Goal: Information Seeking & Learning: Compare options

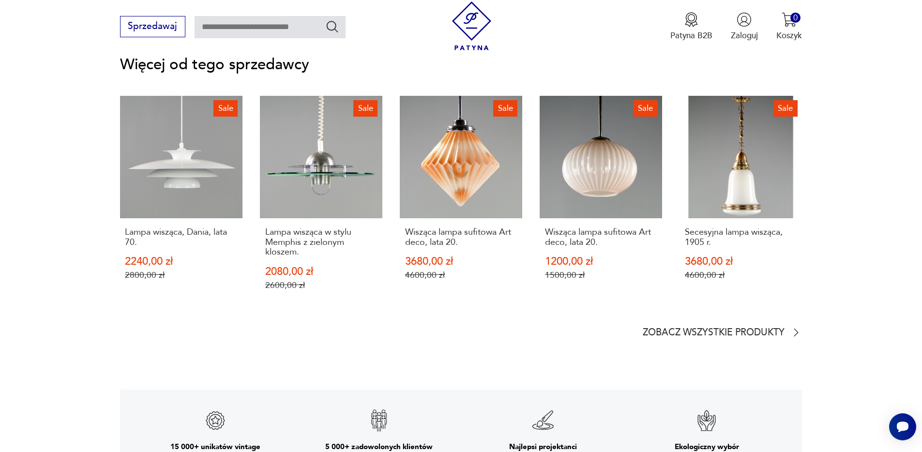
scroll to position [1386, 0]
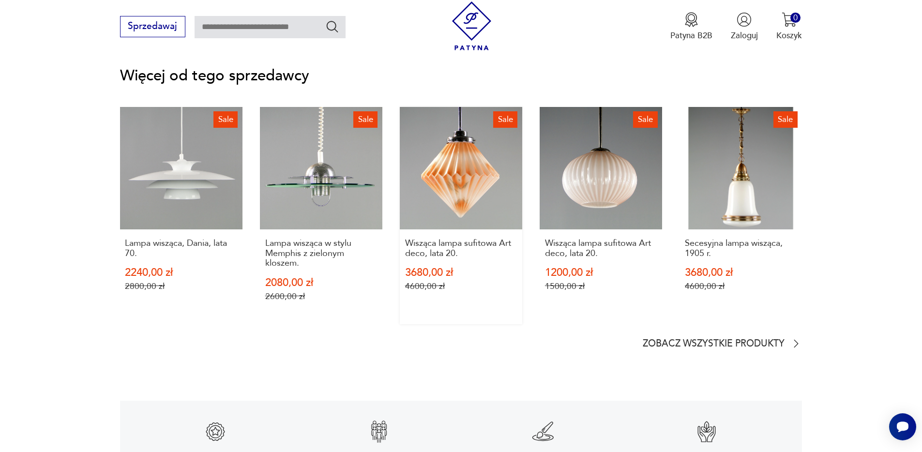
click at [473, 198] on link "Sale Wisząca lampa sufitowa Art deco, lata 20. 3680,00 zł 4600,00 zł" at bounding box center [461, 215] width 122 height 217
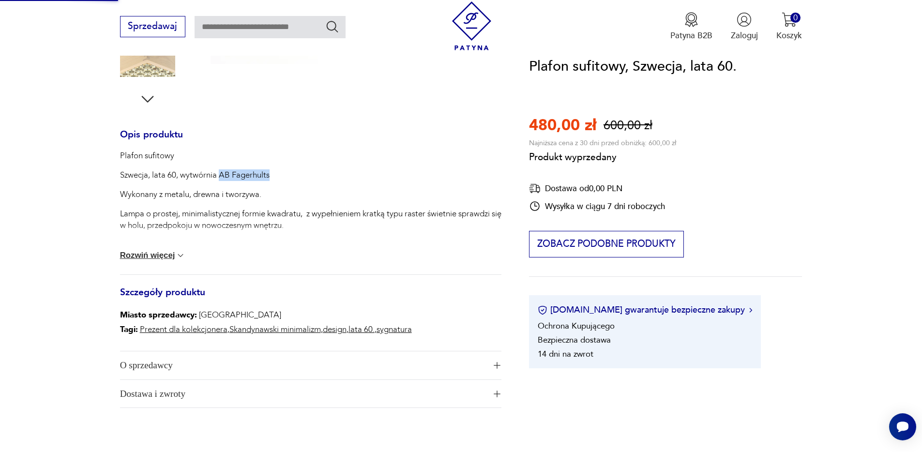
scroll to position [0, 0]
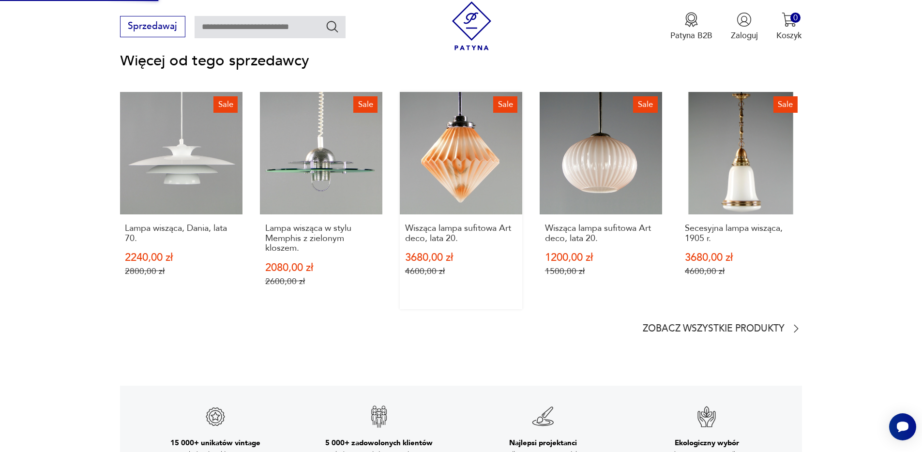
click at [476, 147] on link "Sale Wisząca lampa sufitowa Art deco, lata 20. 3680,00 zł 4600,00 zł" at bounding box center [461, 200] width 122 height 217
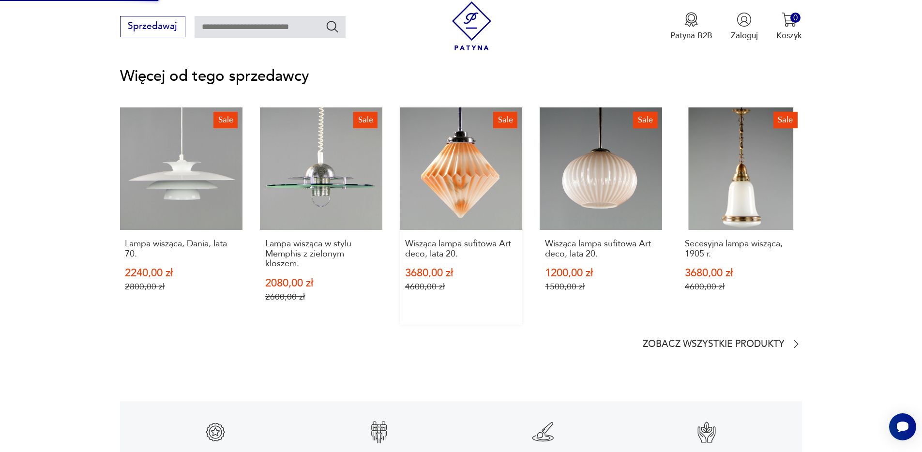
scroll to position [1319, 0]
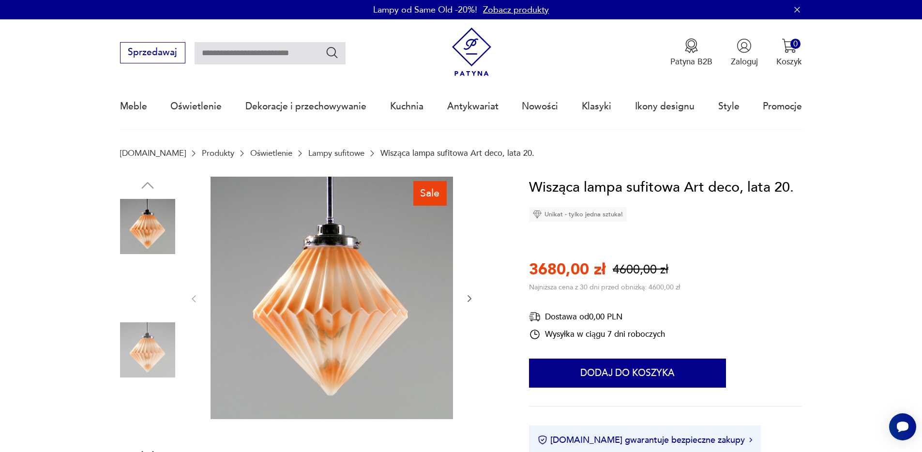
click at [150, 294] on img at bounding box center [147, 287] width 55 height 55
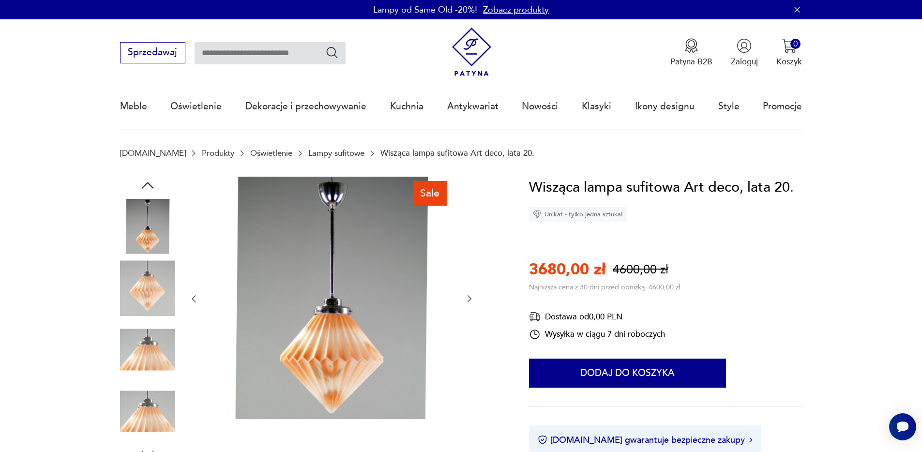
click at [146, 354] on img at bounding box center [147, 349] width 55 height 55
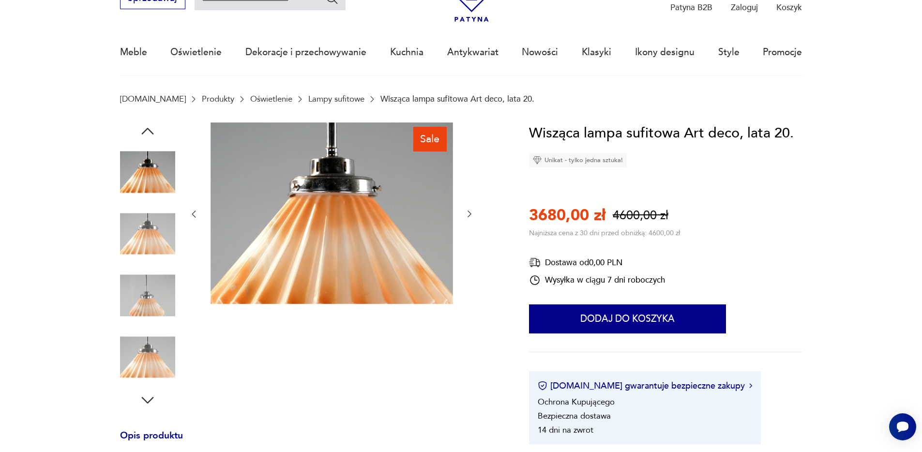
scroll to position [58, 0]
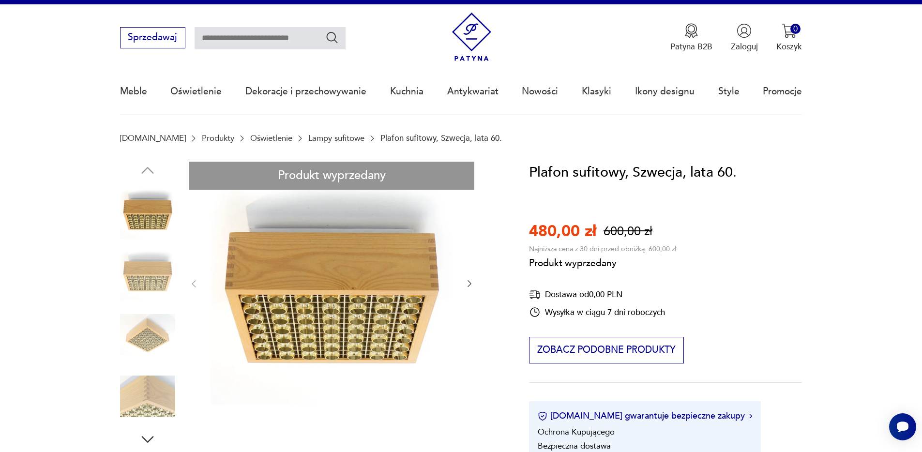
scroll to position [24, 0]
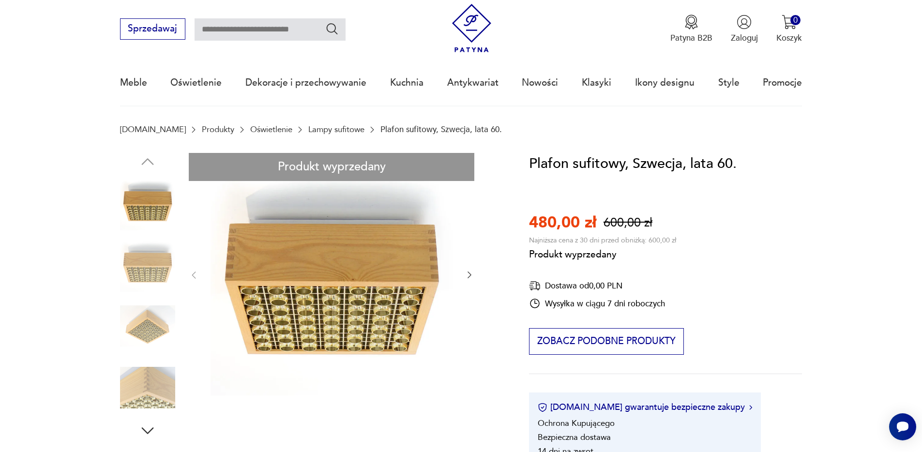
click at [147, 389] on div "Produkt wyprzedany Opis produktu Plafon sufitowy Szwecja, lata 60, wytwórnia AB…" at bounding box center [310, 446] width 381 height 587
click at [152, 263] on div "Produkt wyprzedany Opis produktu Plafon sufitowy Szwecja, lata 60, wytwórnia AB…" at bounding box center [310, 446] width 381 height 587
click at [325, 129] on link "Lampy sufitowe" at bounding box center [336, 129] width 56 height 9
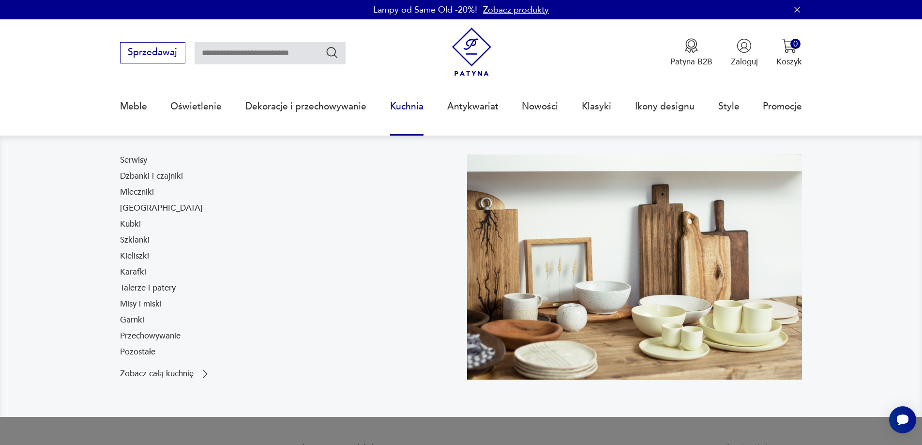
click at [408, 104] on link "Kuchnia" at bounding box center [406, 106] width 33 height 45
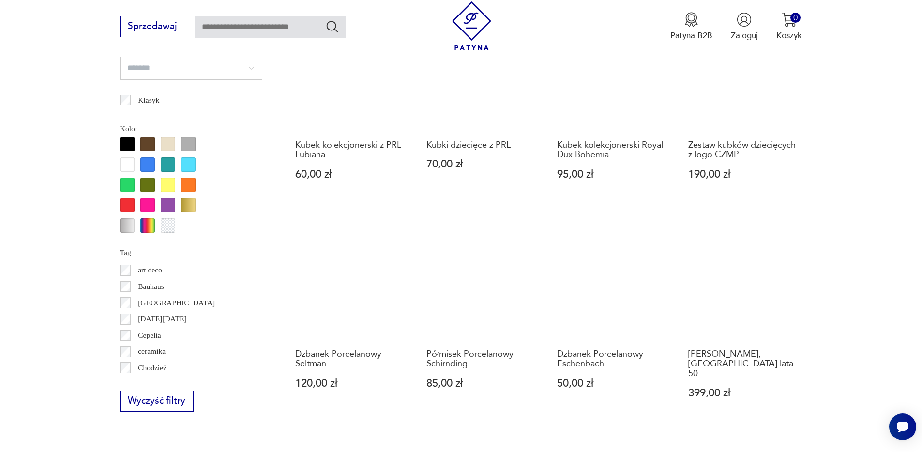
scroll to position [1021, 0]
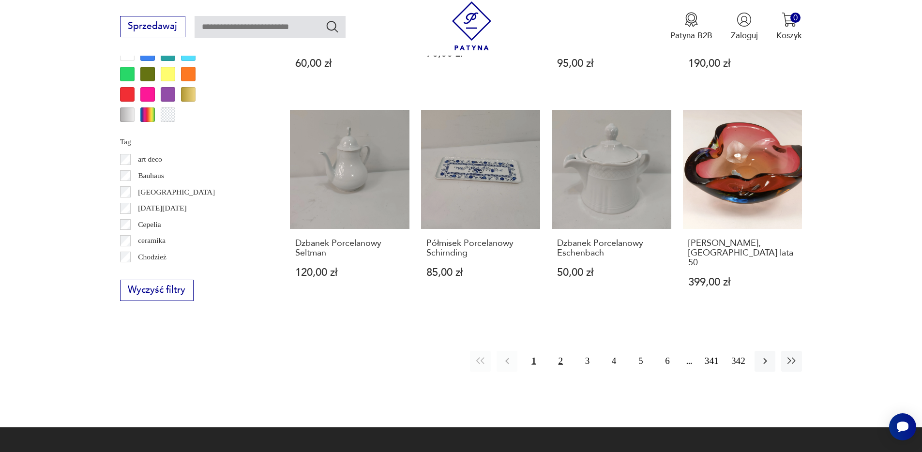
click at [551, 351] on button "2" at bounding box center [560, 361] width 21 height 21
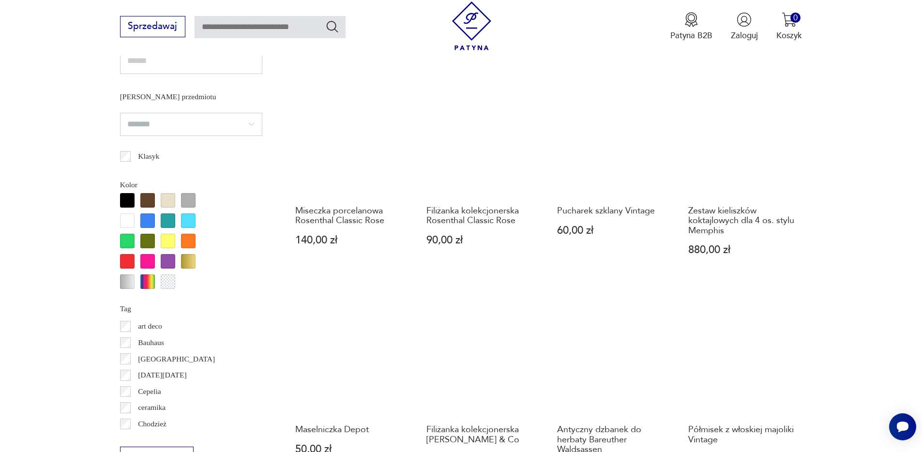
scroll to position [866, 0]
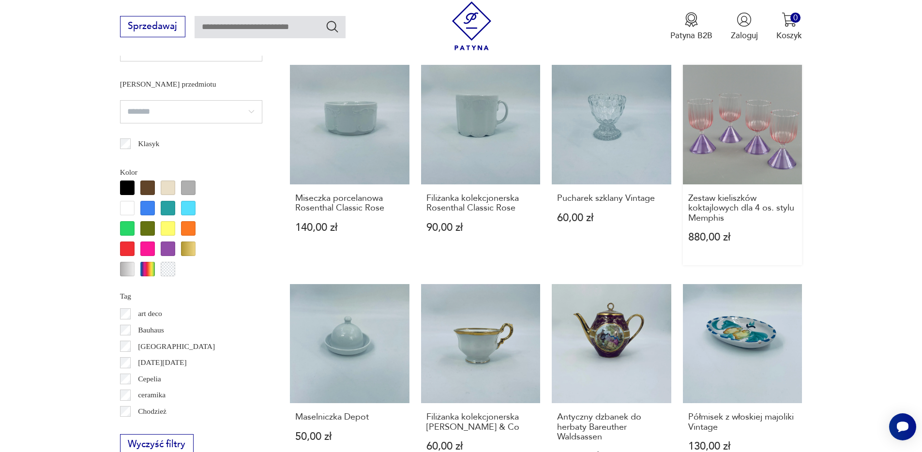
click at [756, 143] on link "Zestaw kieliszków koktajlowych dla 4 os. stylu Memphis 880,00 zł" at bounding box center [743, 165] width 120 height 200
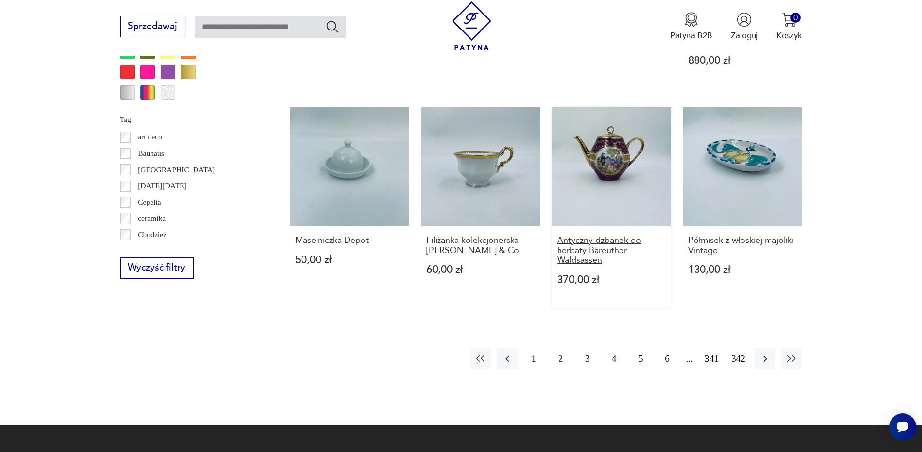
scroll to position [1054, 0]
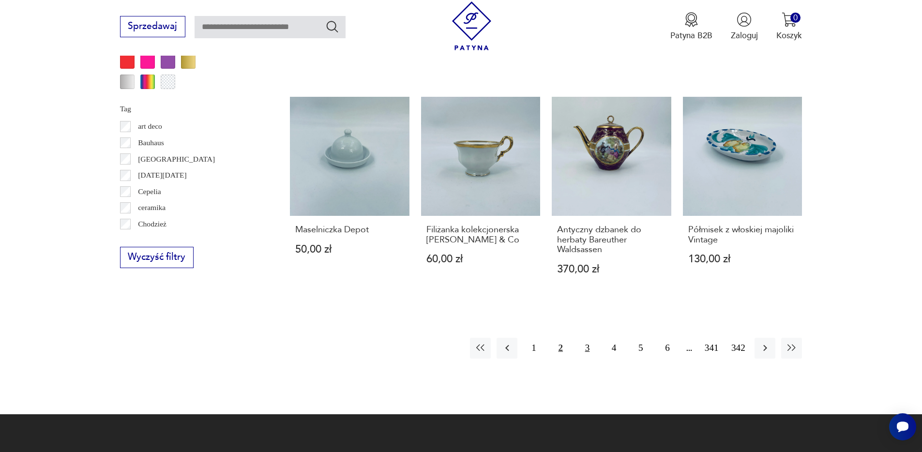
click at [585, 348] on button "3" at bounding box center [587, 348] width 21 height 21
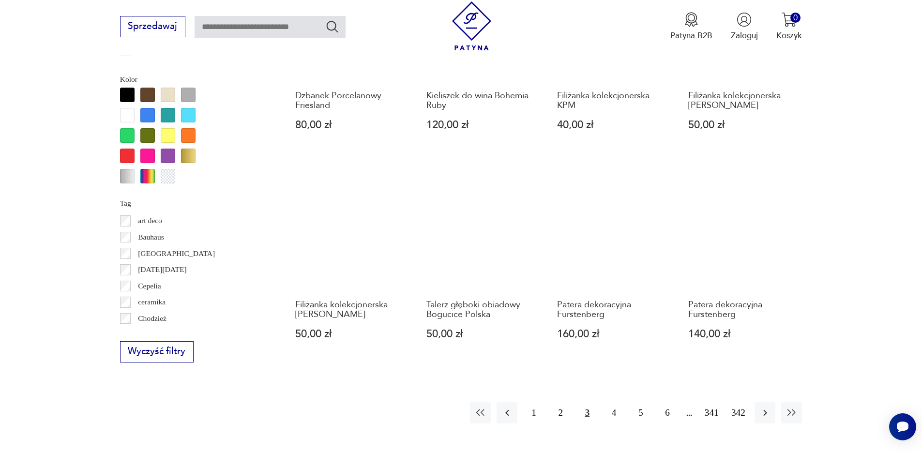
scroll to position [1004, 0]
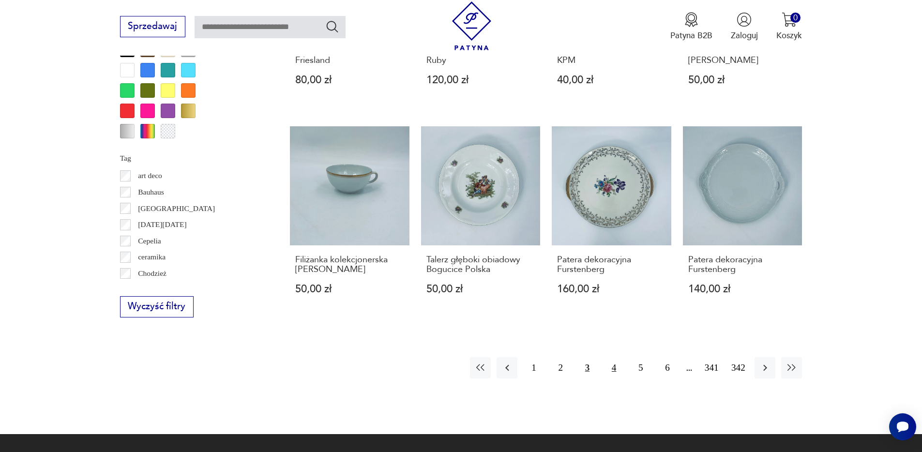
click at [611, 364] on button "4" at bounding box center [613, 367] width 21 height 21
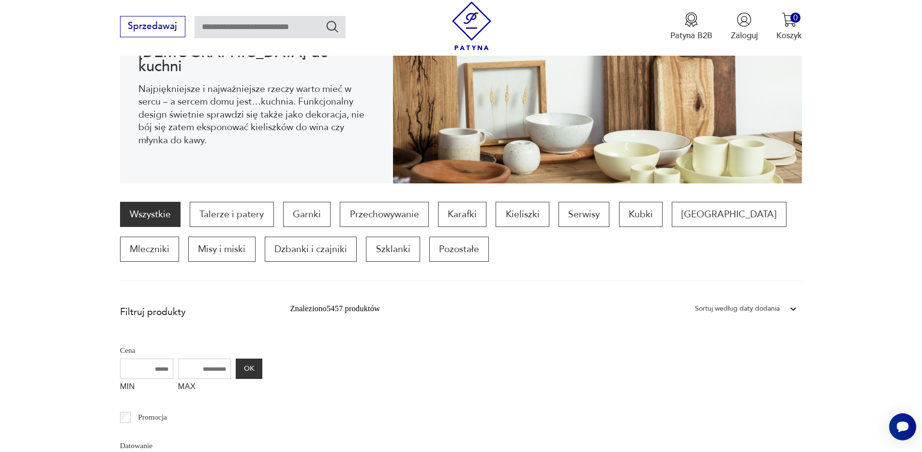
scroll to position [173, 0]
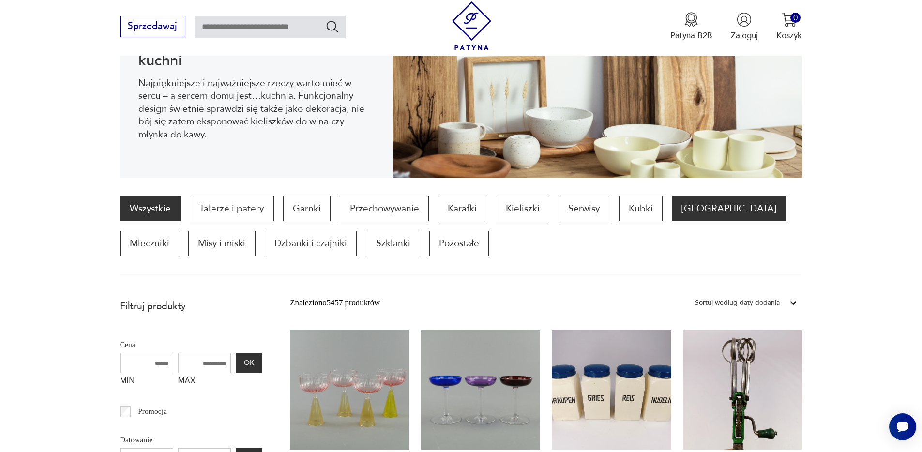
click at [707, 213] on p "Filiżanki" at bounding box center [729, 208] width 114 height 25
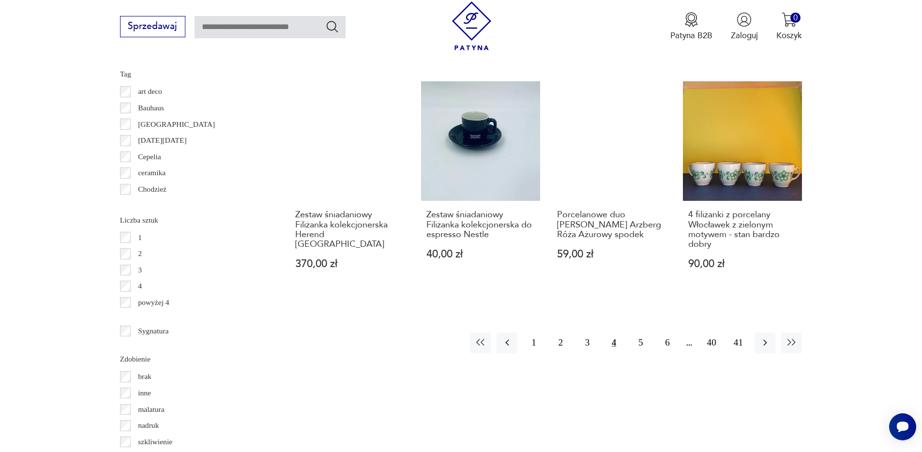
scroll to position [1095, 0]
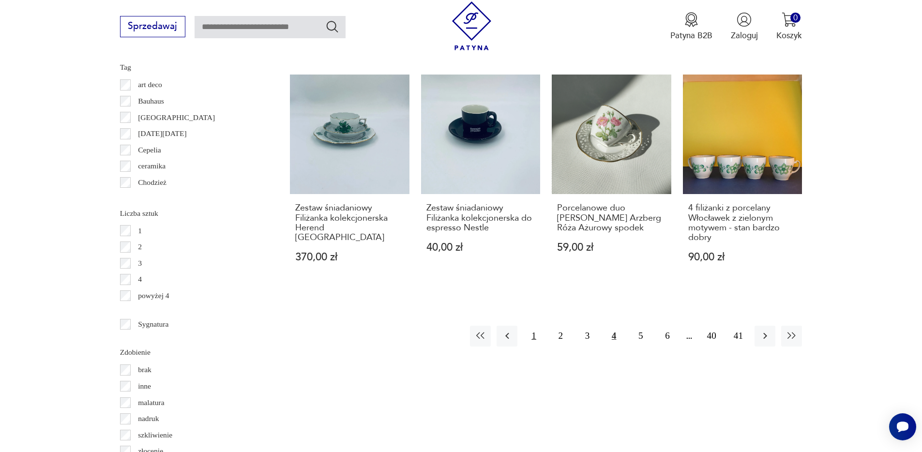
click at [534, 328] on button "1" at bounding box center [533, 336] width 21 height 21
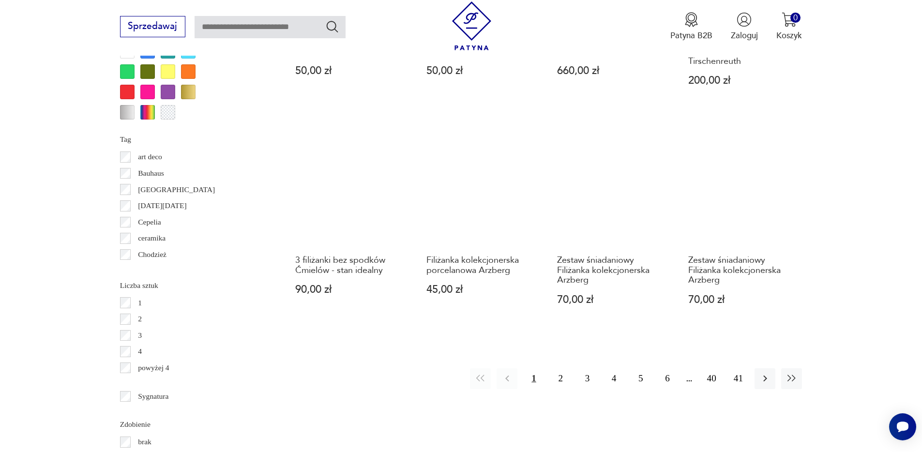
scroll to position [1026, 0]
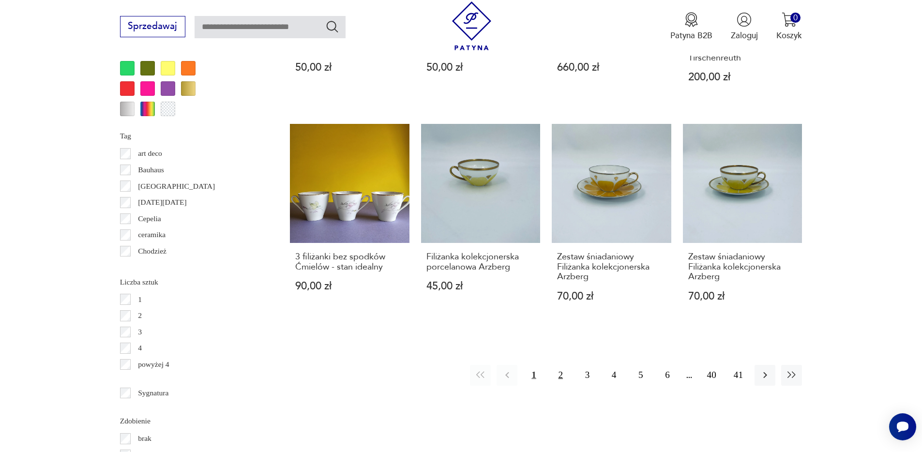
click at [560, 377] on button "2" at bounding box center [560, 375] width 21 height 21
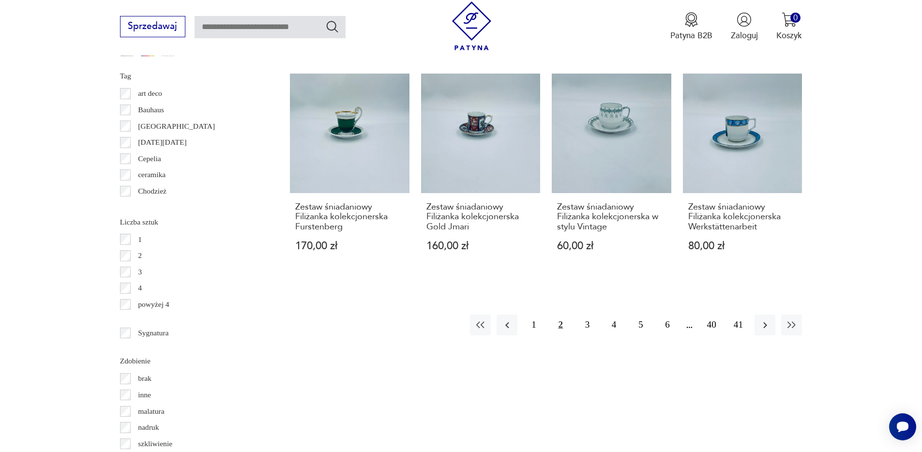
scroll to position [1084, 0]
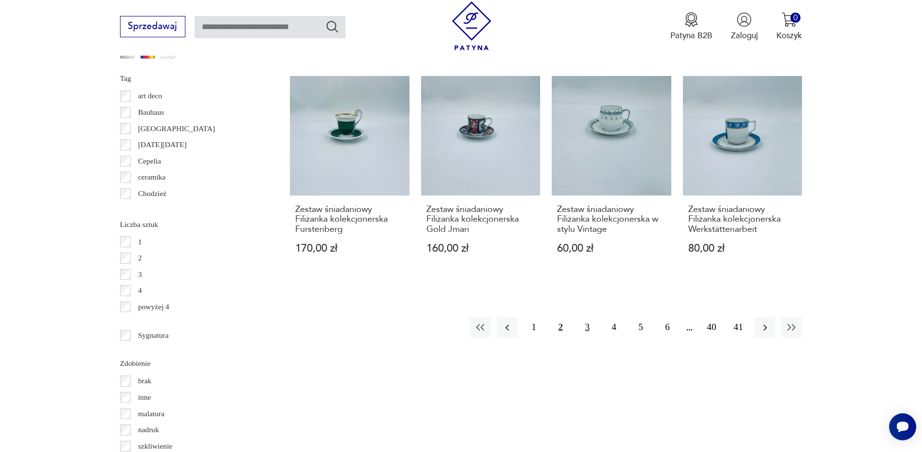
click at [589, 325] on button "3" at bounding box center [587, 327] width 21 height 21
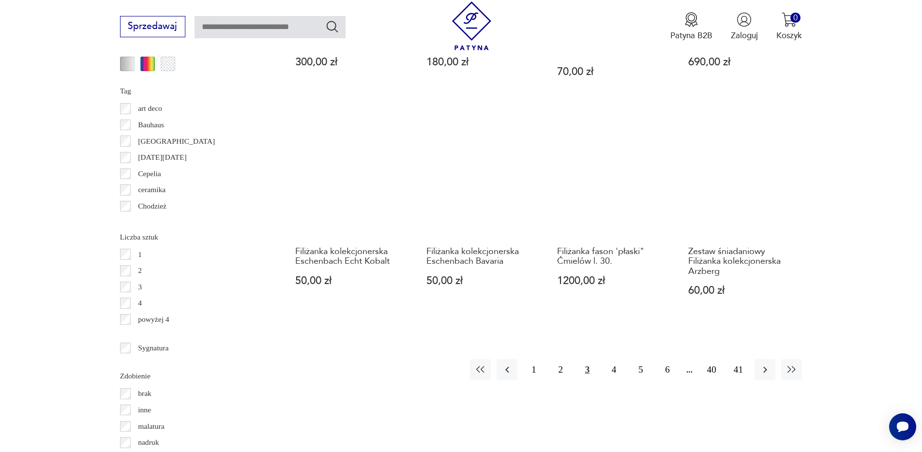
scroll to position [1073, 0]
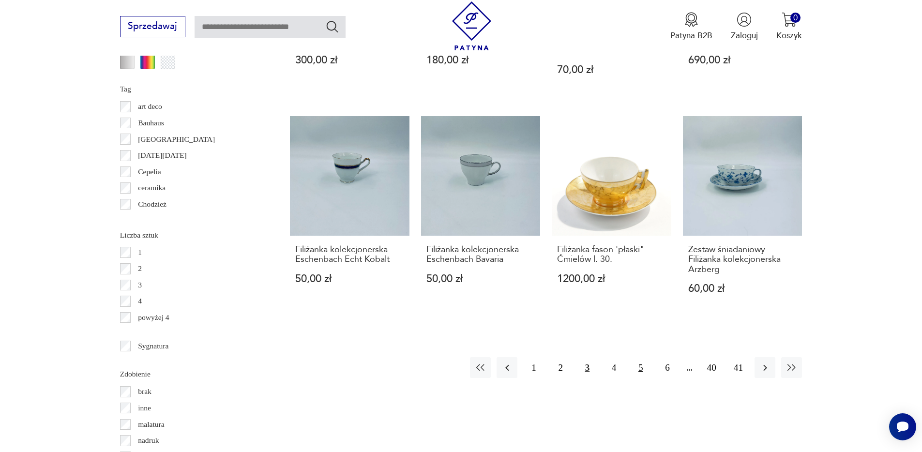
click at [638, 357] on button "5" at bounding box center [640, 367] width 21 height 21
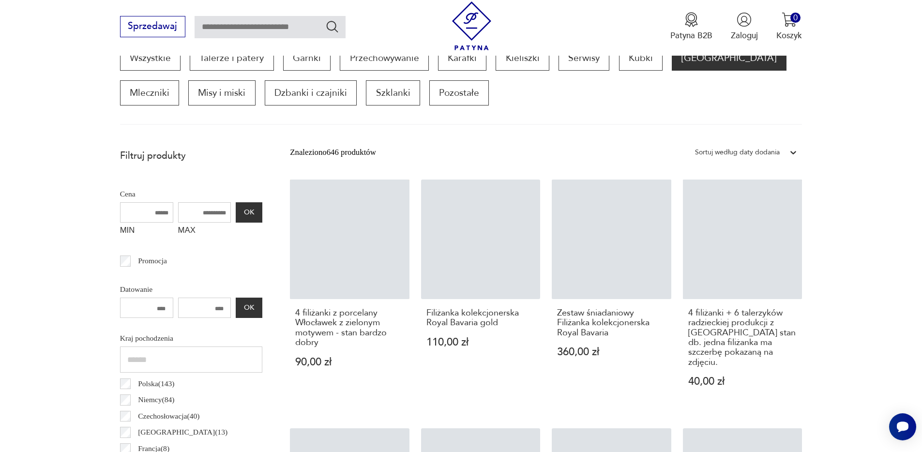
scroll to position [322, 0]
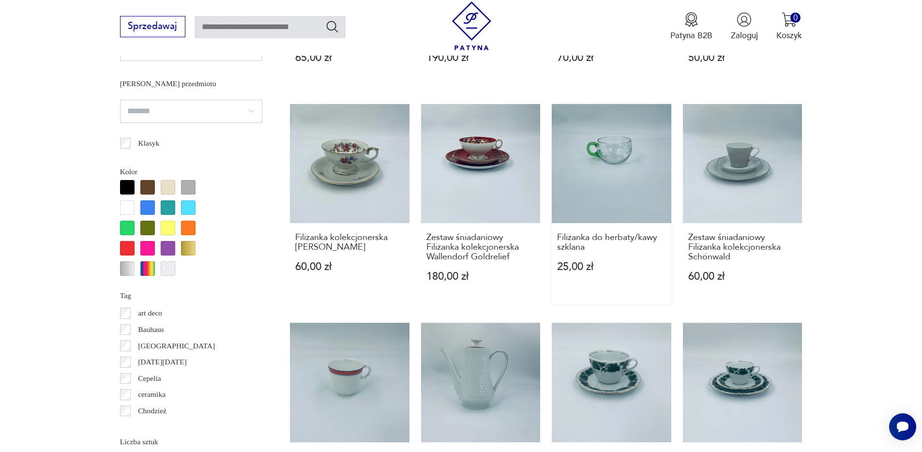
click at [629, 171] on link "Filiżanka do herbaty/kawy szklana 25,00 zł" at bounding box center [612, 204] width 120 height 200
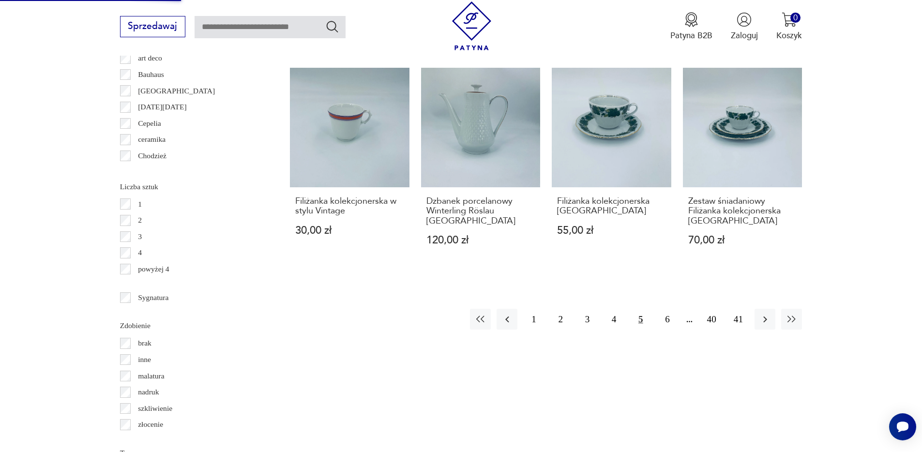
scroll to position [1125, 0]
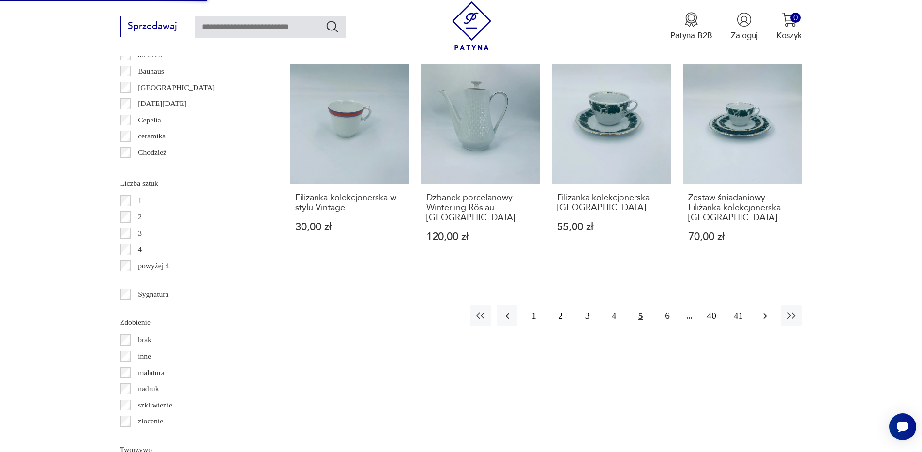
click at [759, 310] on icon "button" at bounding box center [765, 316] width 12 height 12
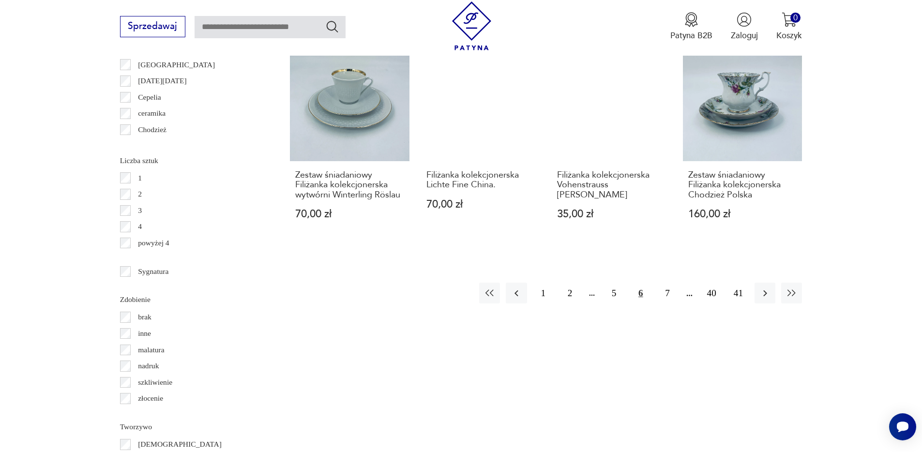
scroll to position [1151, 0]
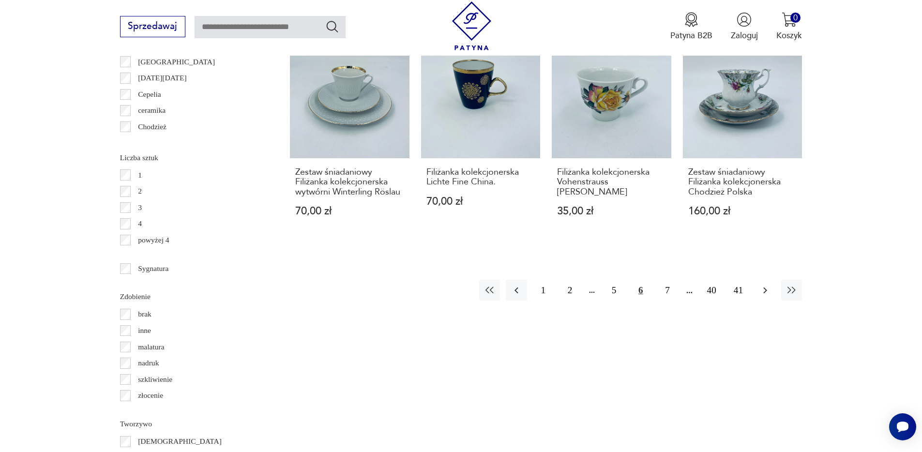
click at [768, 285] on icon "button" at bounding box center [765, 291] width 12 height 12
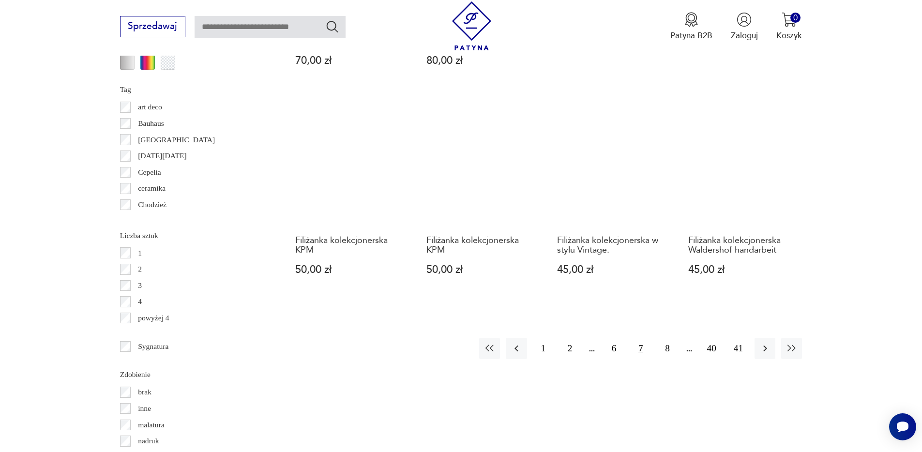
scroll to position [1107, 0]
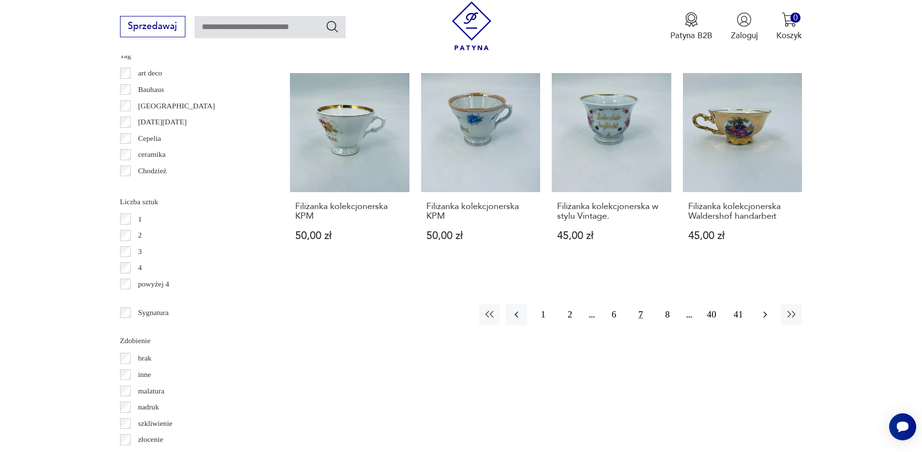
click at [762, 315] on icon "button" at bounding box center [765, 315] width 12 height 12
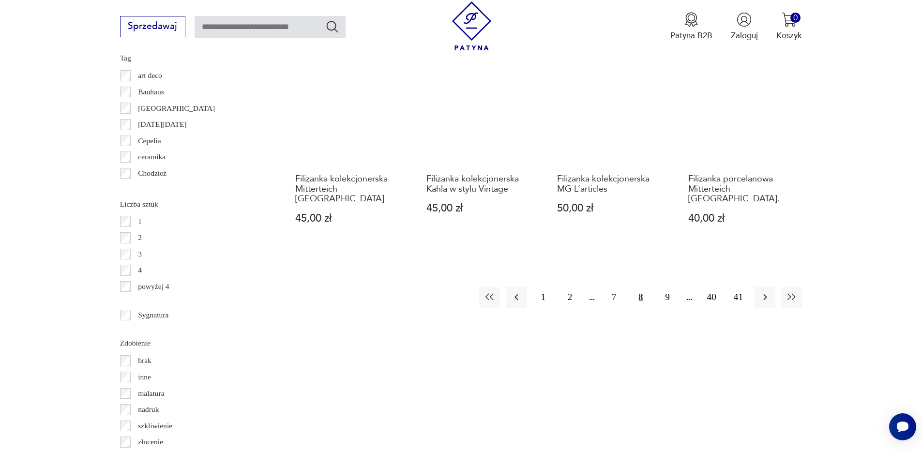
scroll to position [1109, 0]
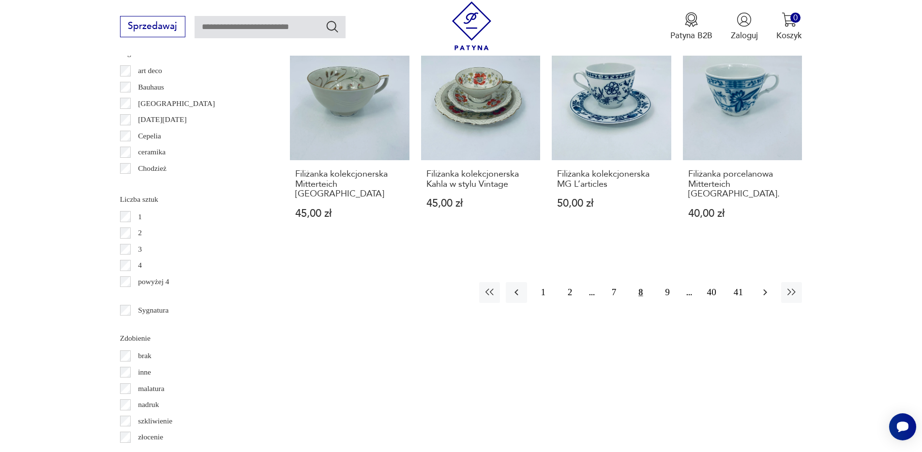
click at [763, 287] on icon "button" at bounding box center [765, 293] width 12 height 12
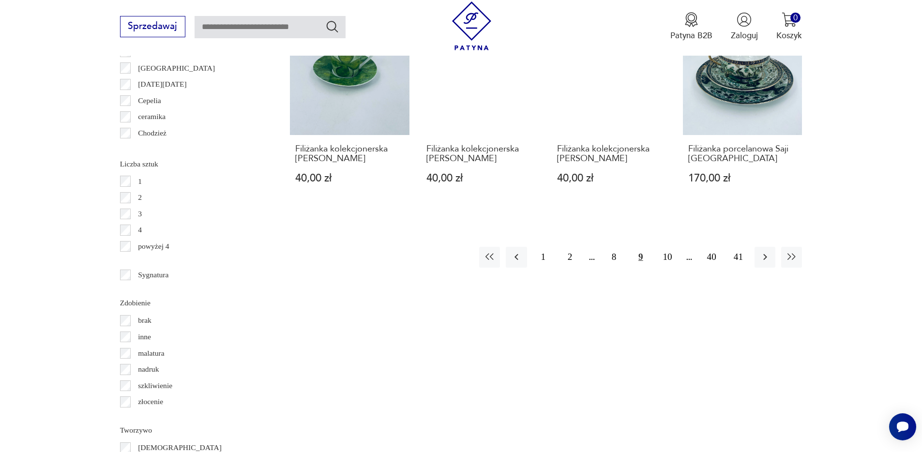
scroll to position [1147, 0]
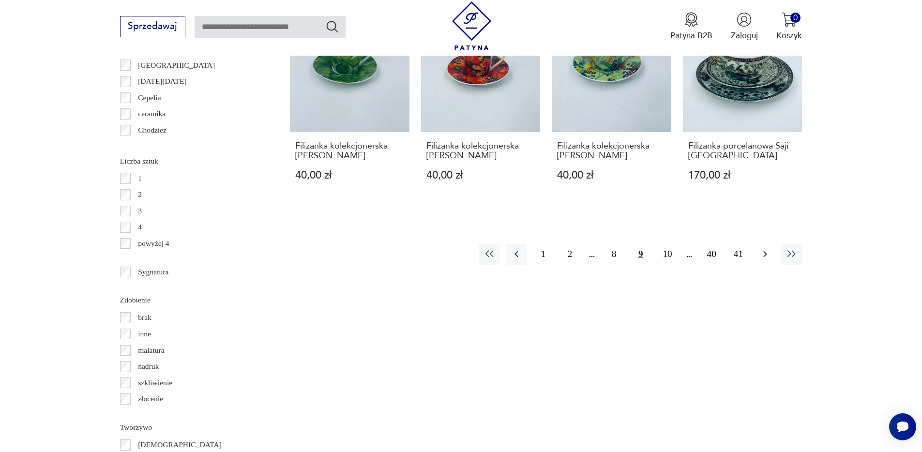
click at [764, 248] on icon "button" at bounding box center [765, 254] width 12 height 12
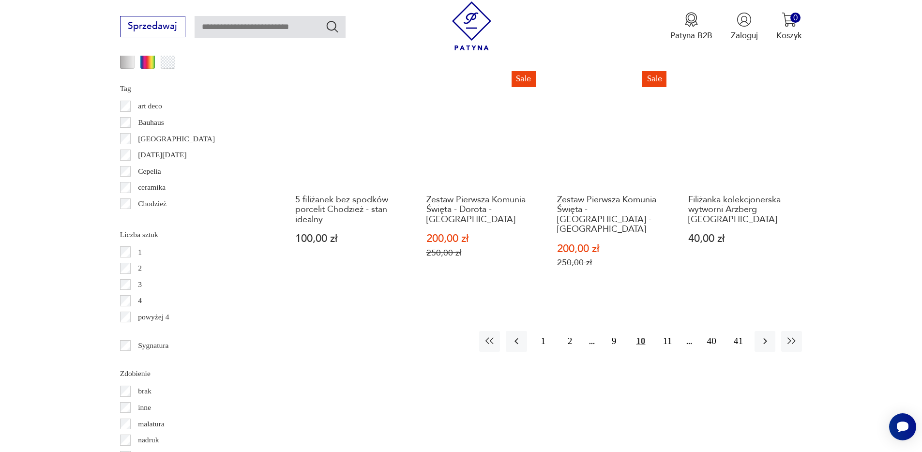
scroll to position [1075, 0]
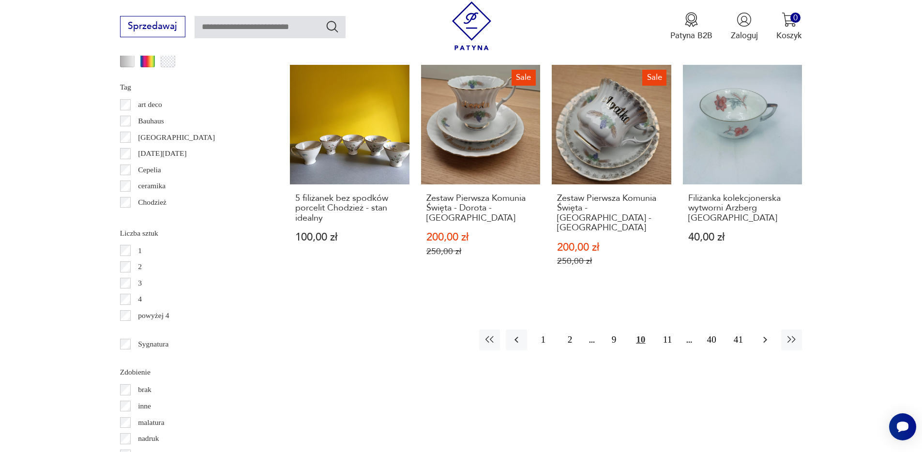
click at [762, 334] on icon "button" at bounding box center [765, 340] width 12 height 12
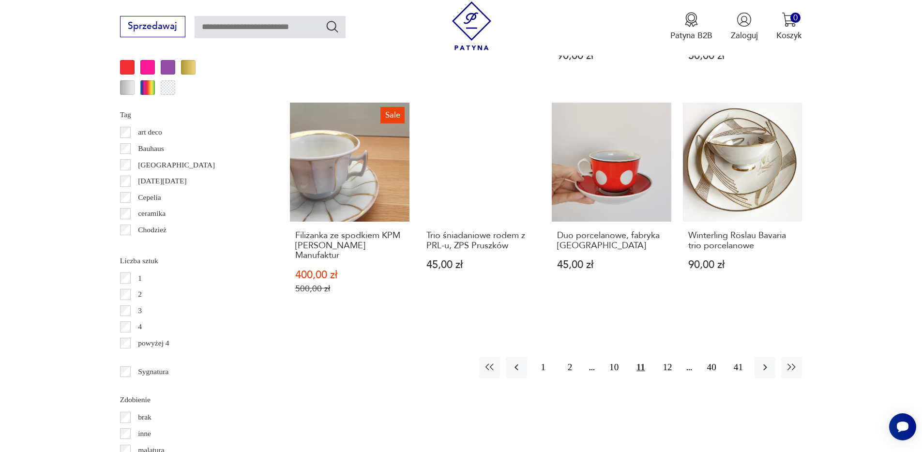
scroll to position [1050, 0]
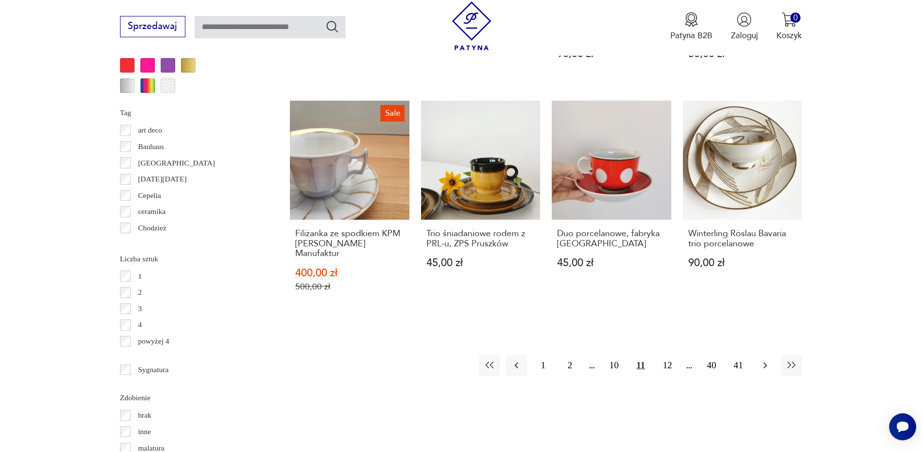
click at [764, 368] on icon "button" at bounding box center [765, 366] width 12 height 12
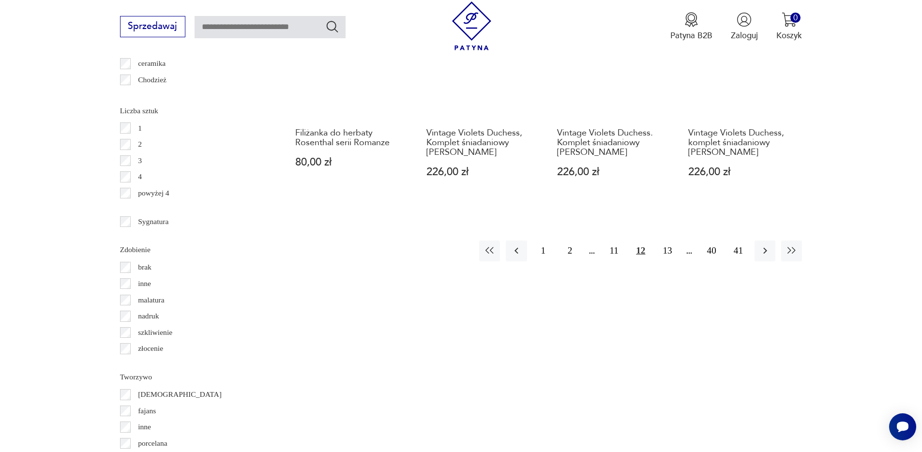
scroll to position [1201, 0]
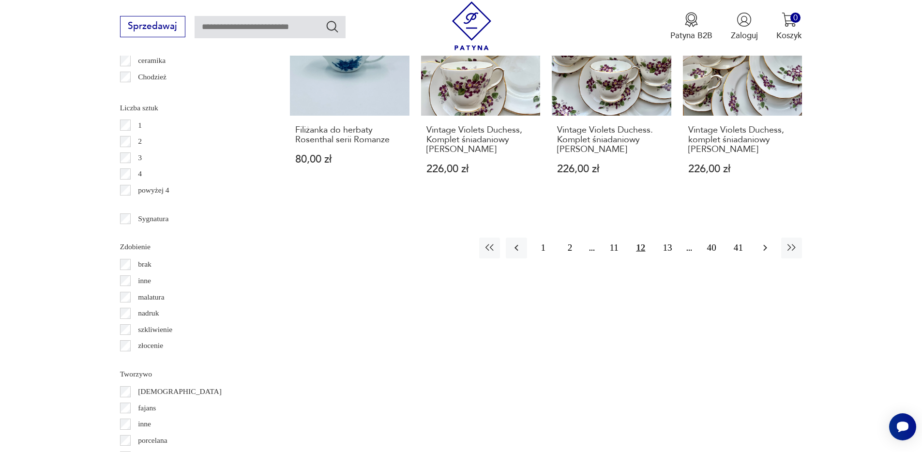
click at [764, 248] on icon "button" at bounding box center [765, 248] width 12 height 12
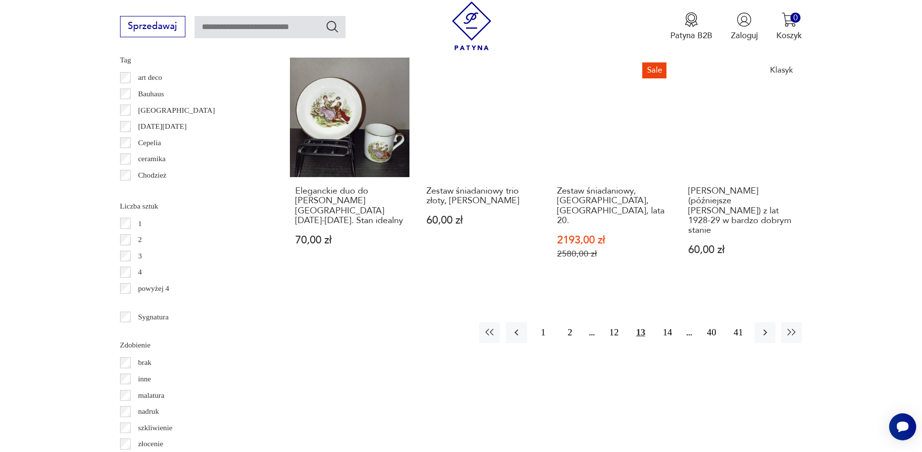
scroll to position [1117, 0]
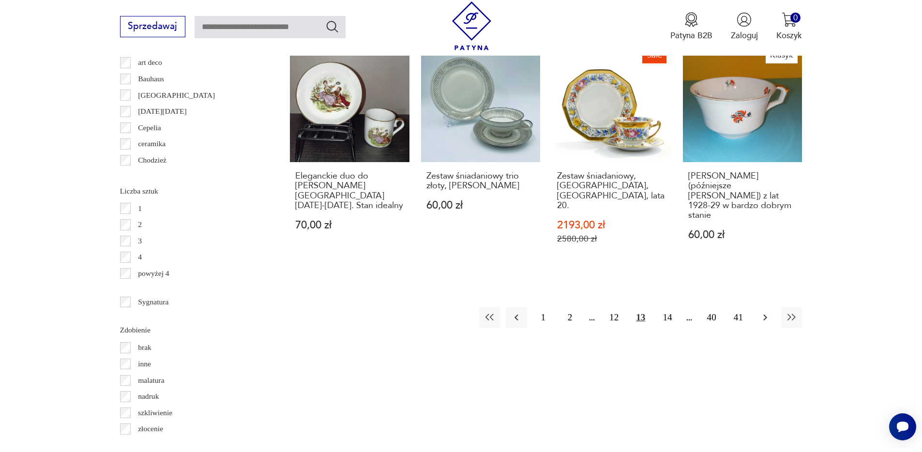
click at [761, 312] on icon "button" at bounding box center [765, 318] width 12 height 12
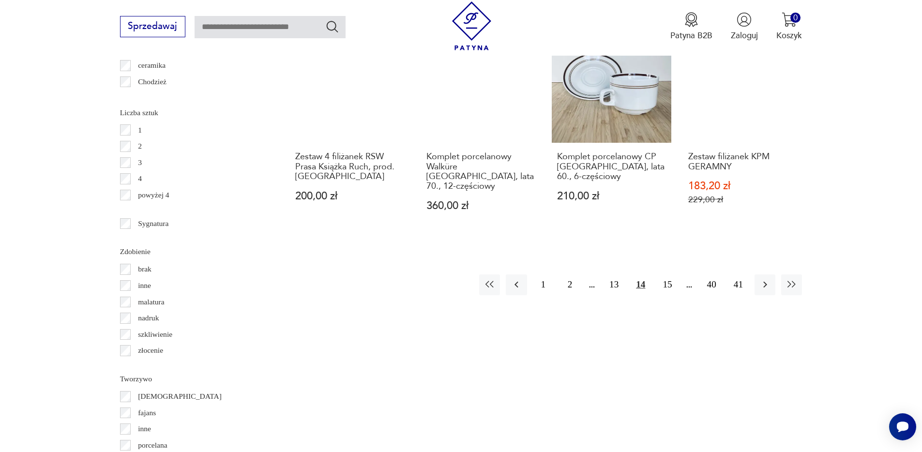
scroll to position [1214, 0]
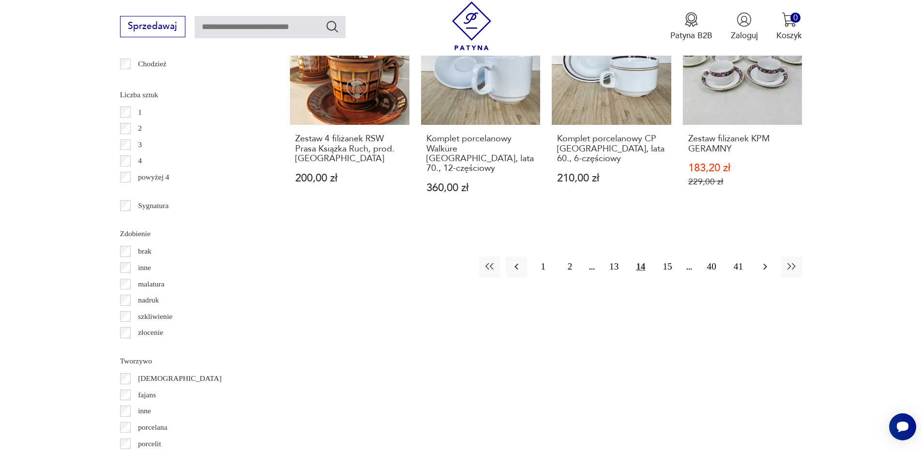
click at [759, 261] on icon "button" at bounding box center [765, 267] width 12 height 12
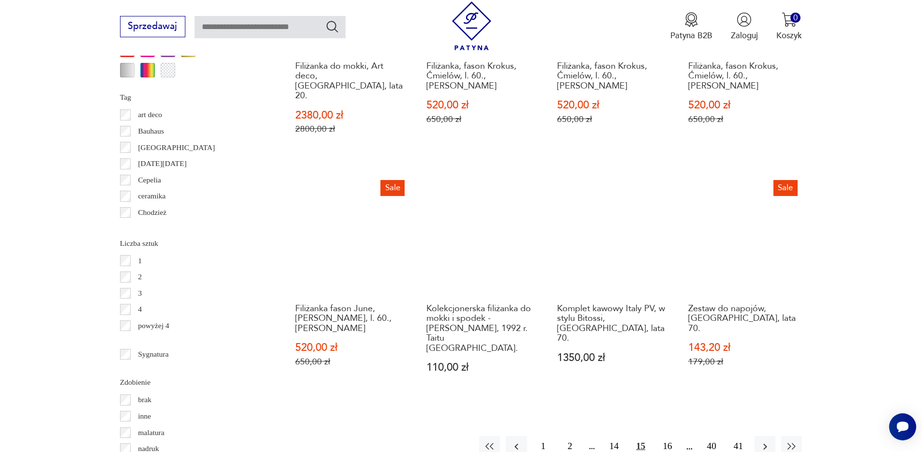
scroll to position [1123, 0]
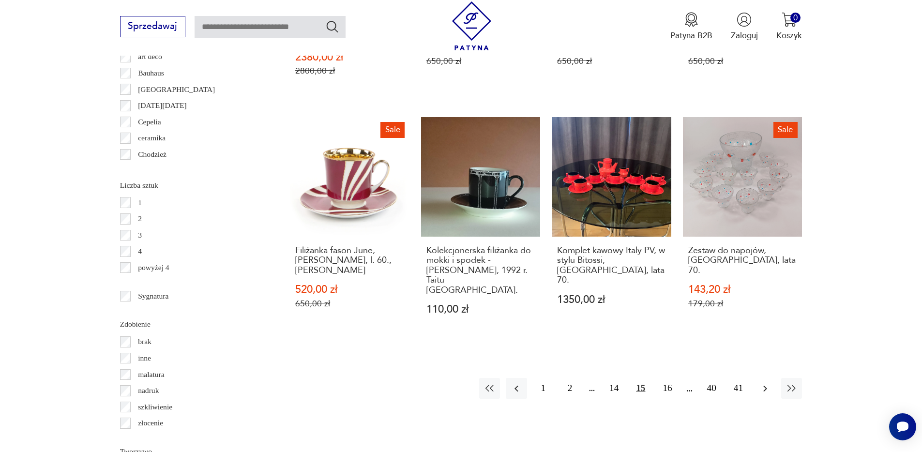
click at [760, 383] on icon "button" at bounding box center [765, 389] width 12 height 12
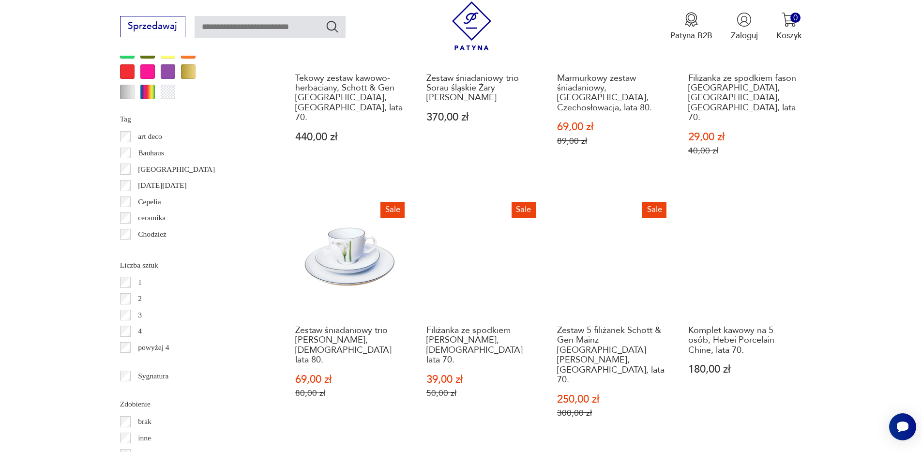
scroll to position [1071, 0]
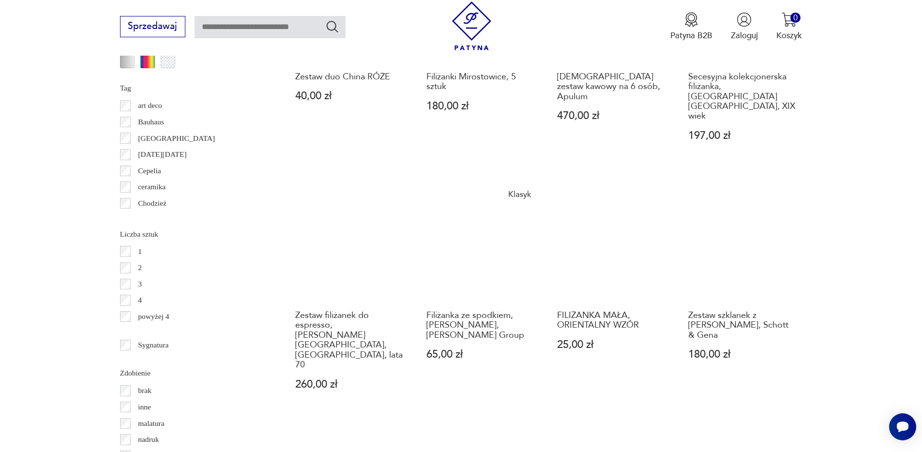
scroll to position [1182, 0]
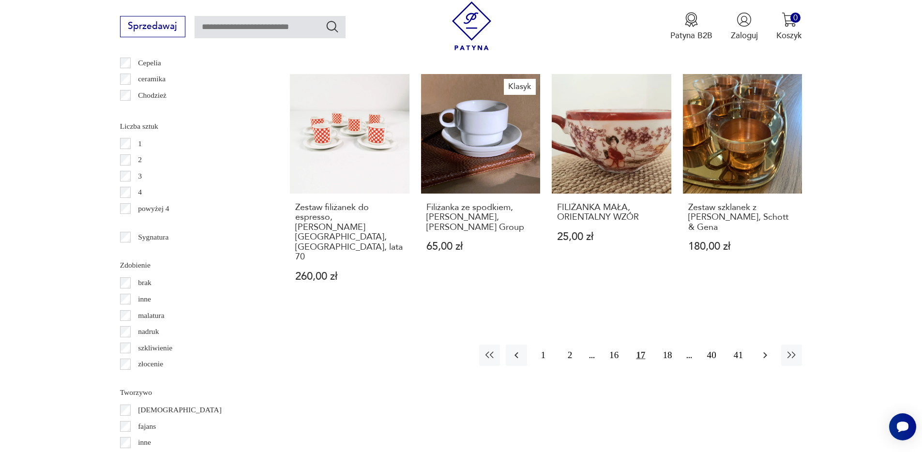
click at [766, 349] on icon "button" at bounding box center [765, 355] width 12 height 12
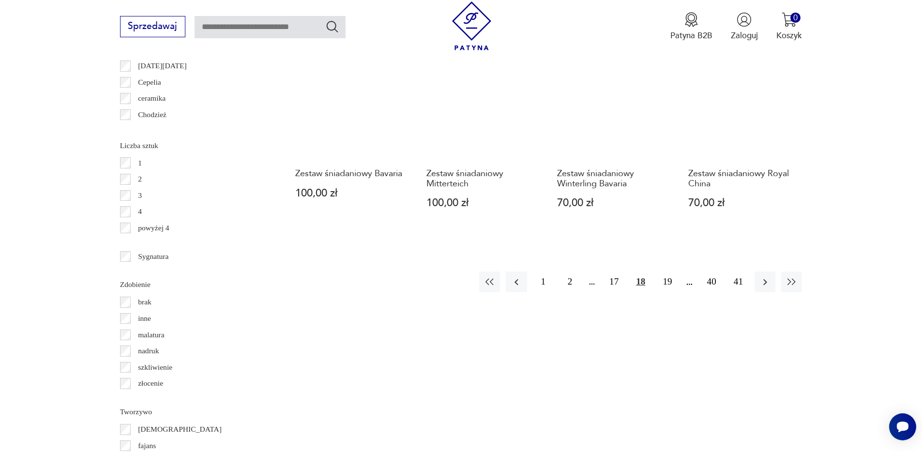
scroll to position [1207, 0]
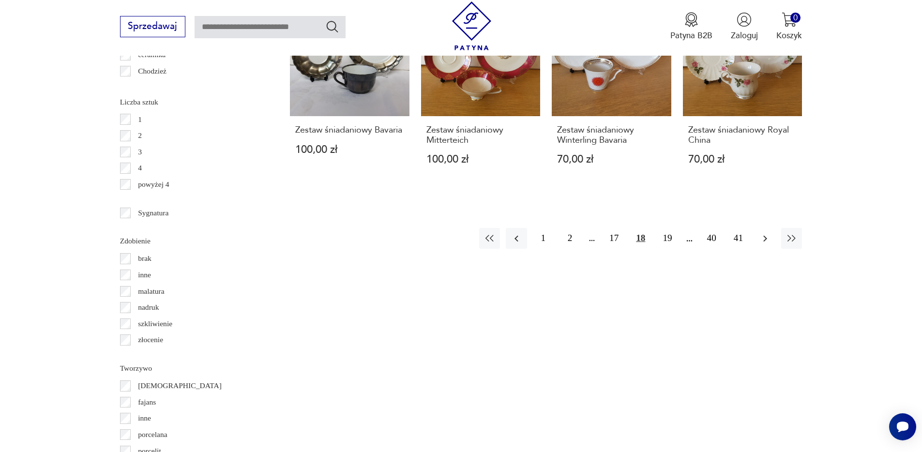
click at [765, 235] on icon "button" at bounding box center [765, 238] width 4 height 6
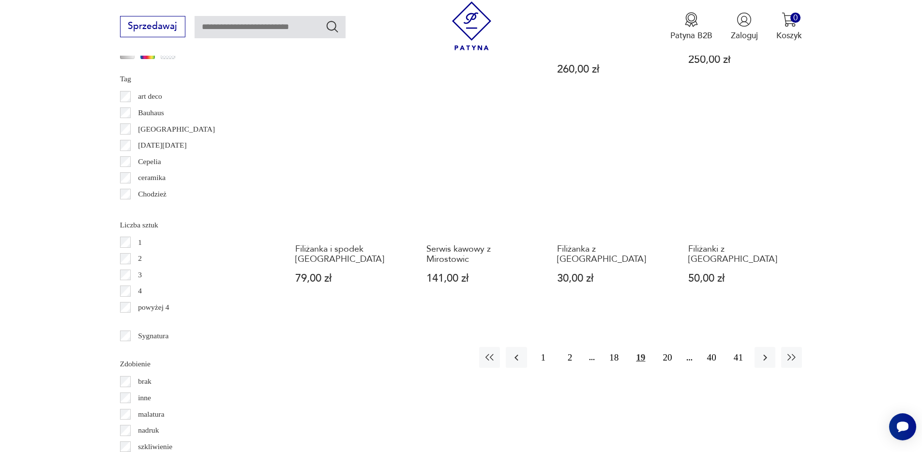
scroll to position [1092, 0]
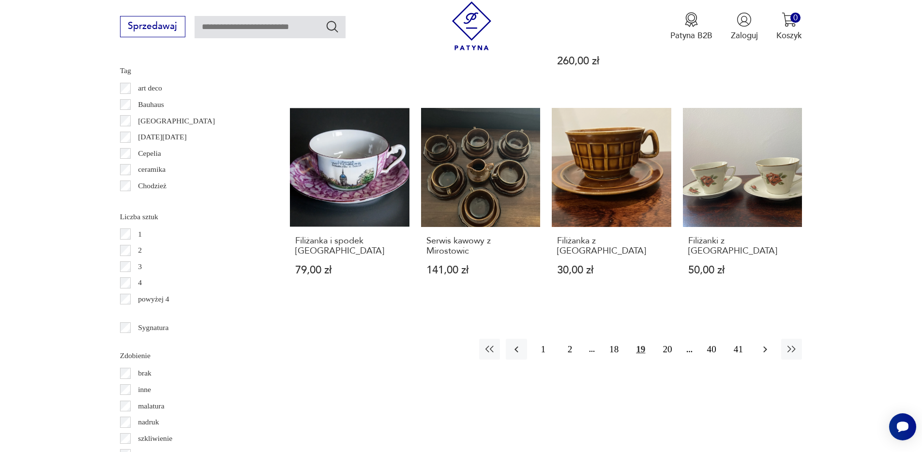
click at [766, 344] on icon "button" at bounding box center [765, 350] width 12 height 12
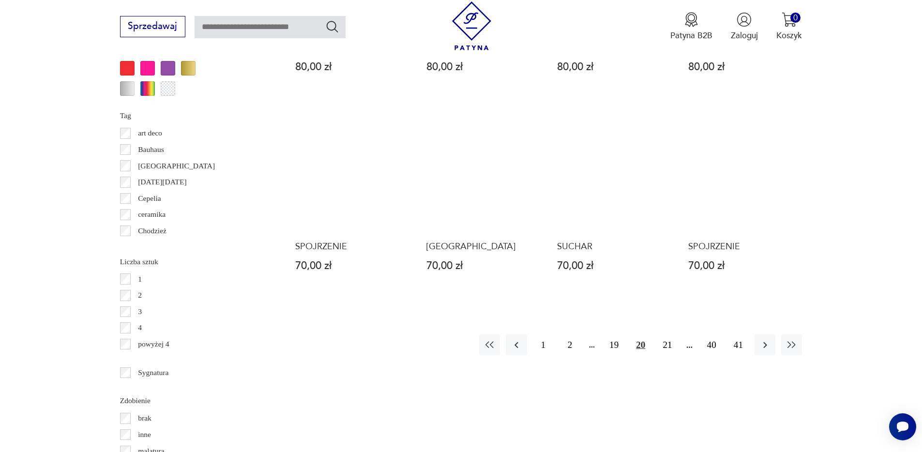
scroll to position [1058, 0]
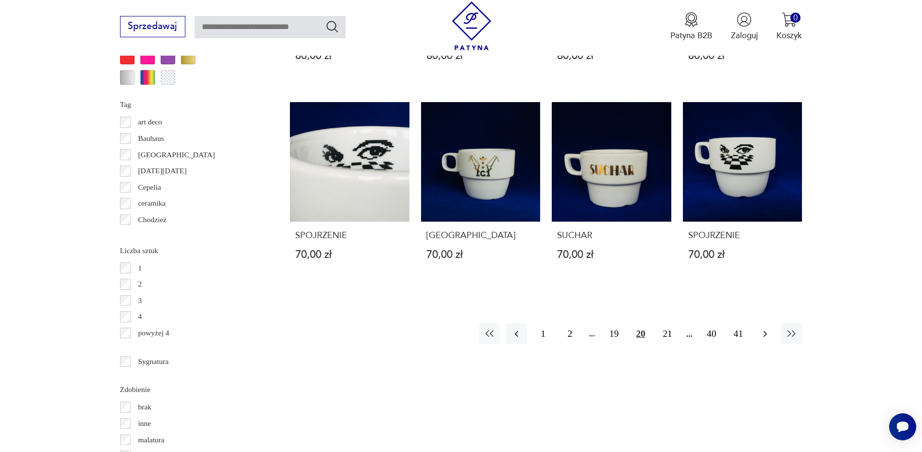
click at [759, 328] on icon "button" at bounding box center [765, 334] width 12 height 12
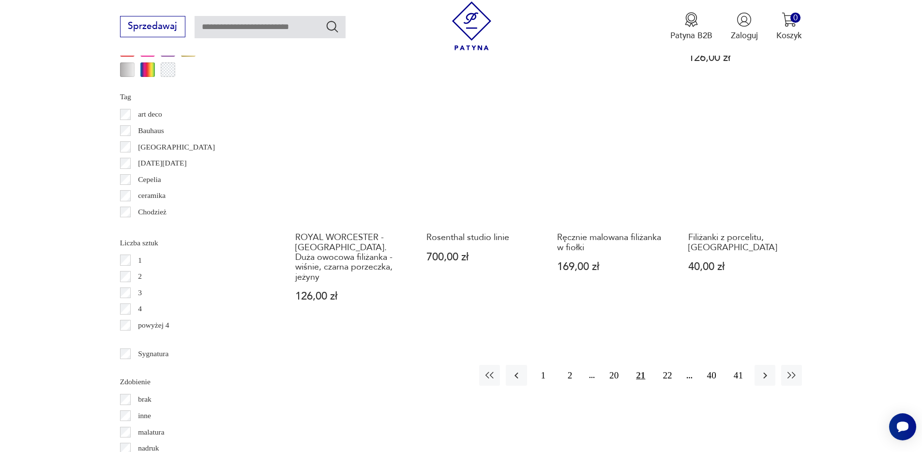
scroll to position [1100, 0]
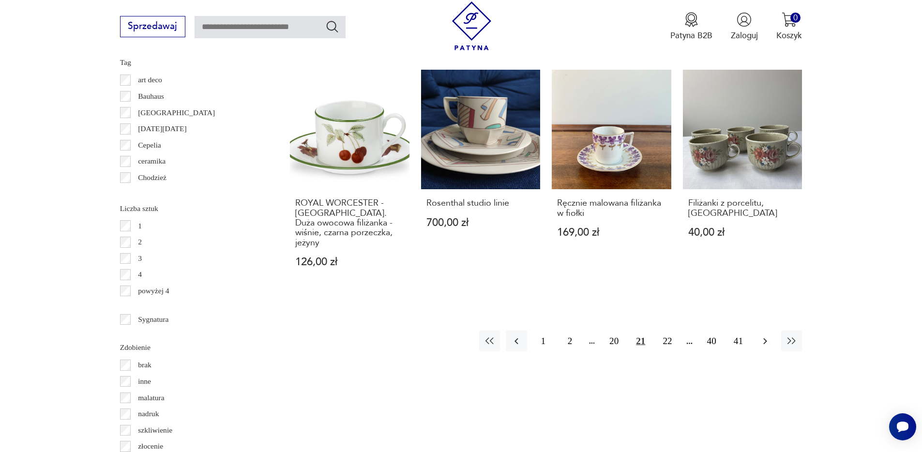
click at [764, 338] on icon "button" at bounding box center [765, 341] width 4 height 6
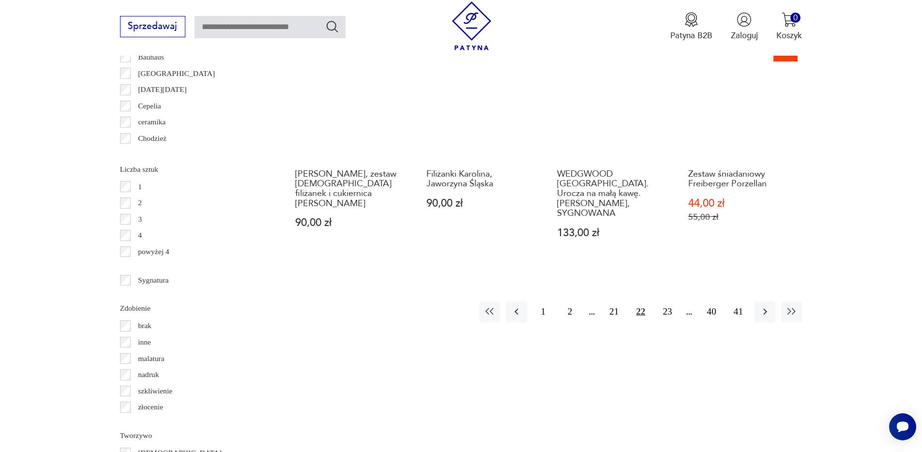
scroll to position [1144, 0]
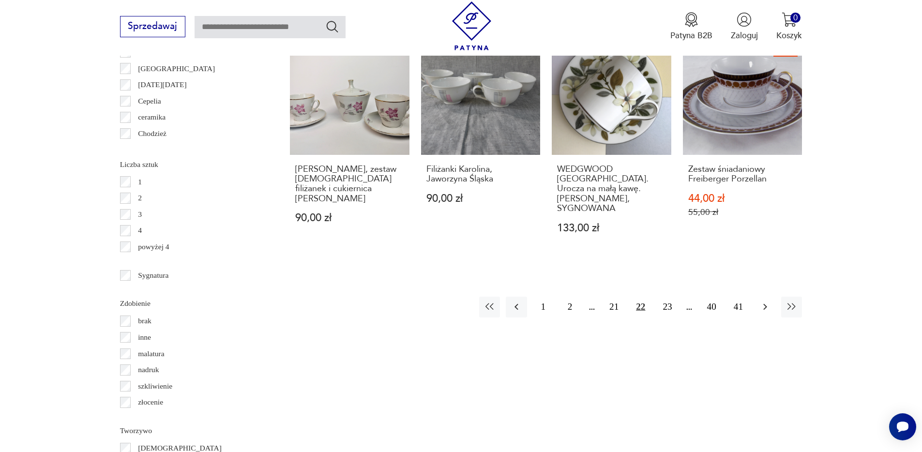
click at [763, 301] on icon "button" at bounding box center [765, 307] width 12 height 12
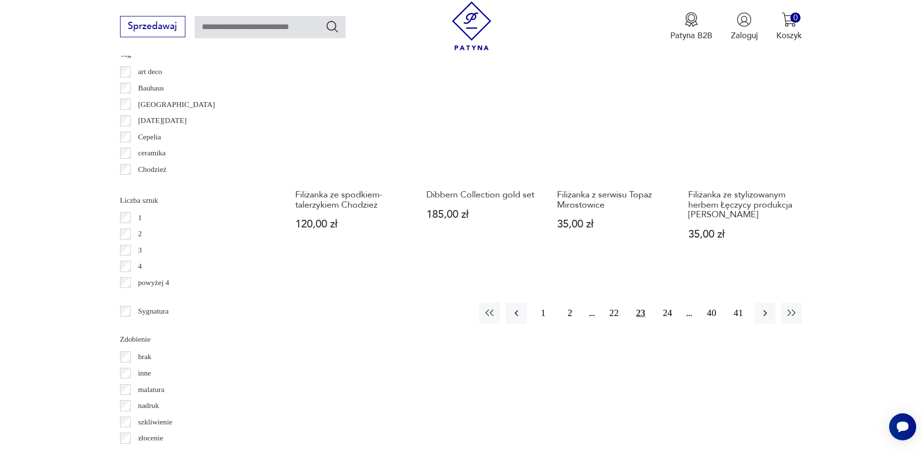
scroll to position [1126, 0]
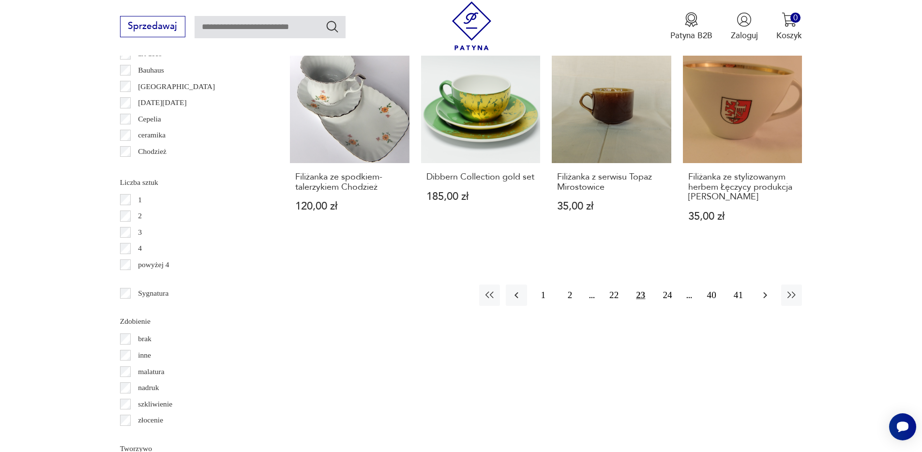
click at [765, 289] on icon "button" at bounding box center [765, 295] width 12 height 12
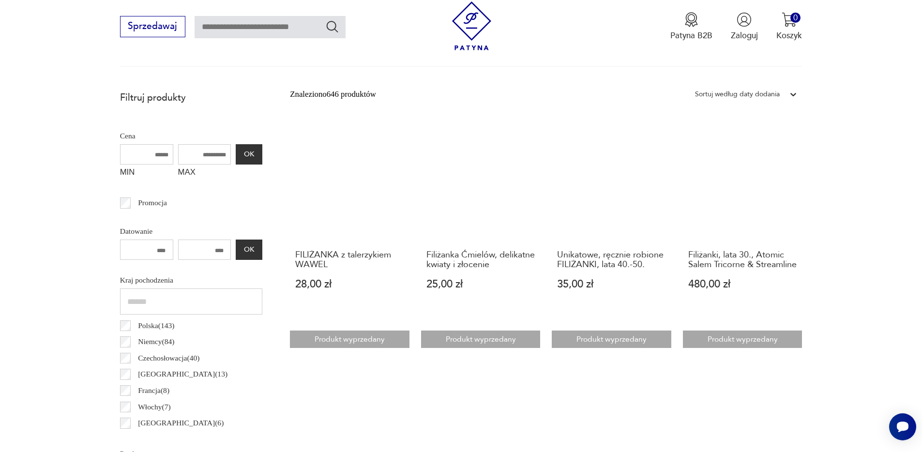
scroll to position [387, 0]
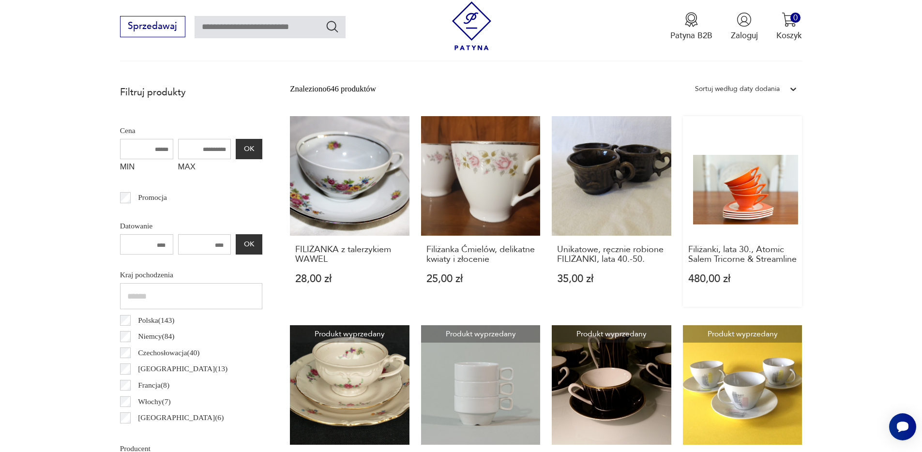
click at [752, 184] on link "Filiżanki, lata 30., Atomic Salem Tricorne & Streamline 480,00 zł" at bounding box center [743, 211] width 120 height 191
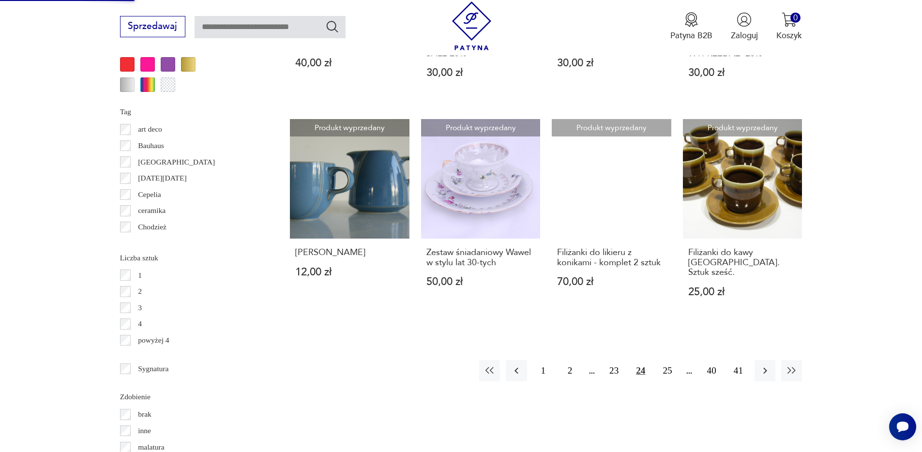
scroll to position [1053, 0]
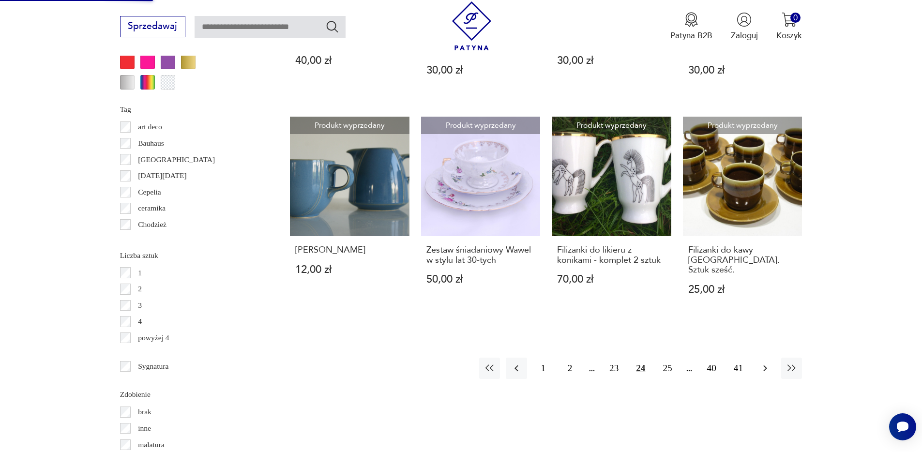
click at [759, 368] on icon "button" at bounding box center [765, 368] width 12 height 12
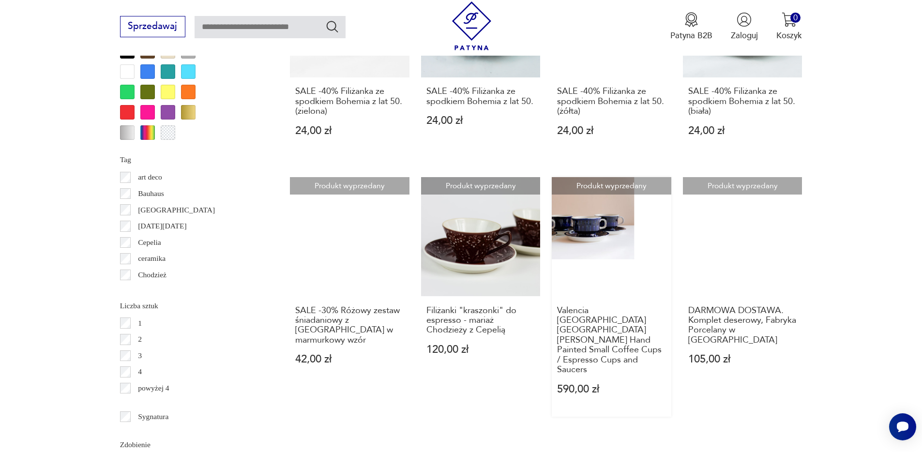
scroll to position [1191, 0]
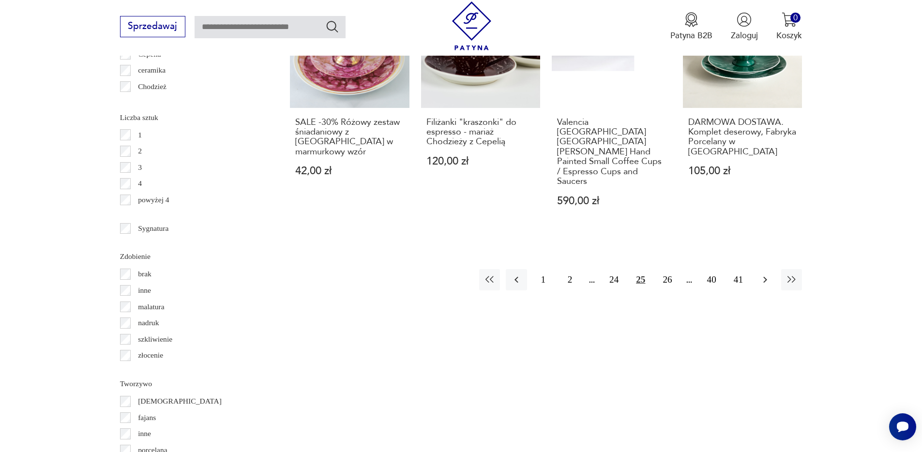
click at [764, 274] on icon "button" at bounding box center [765, 280] width 12 height 12
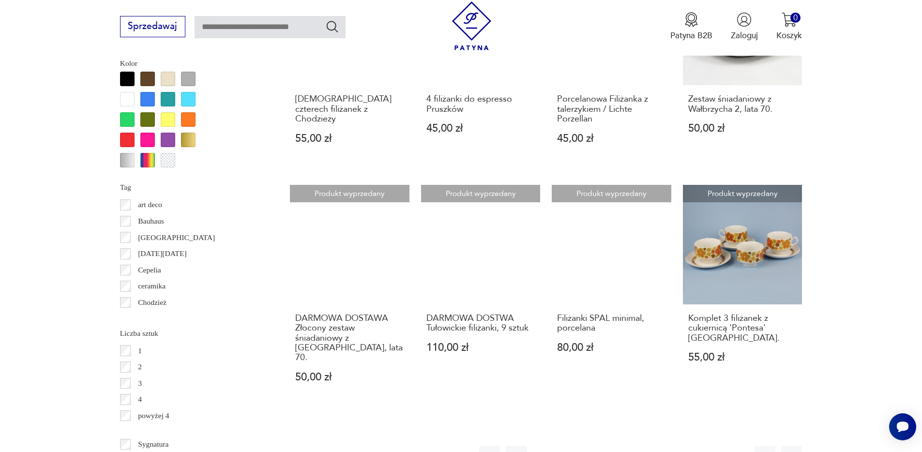
scroll to position [1012, 0]
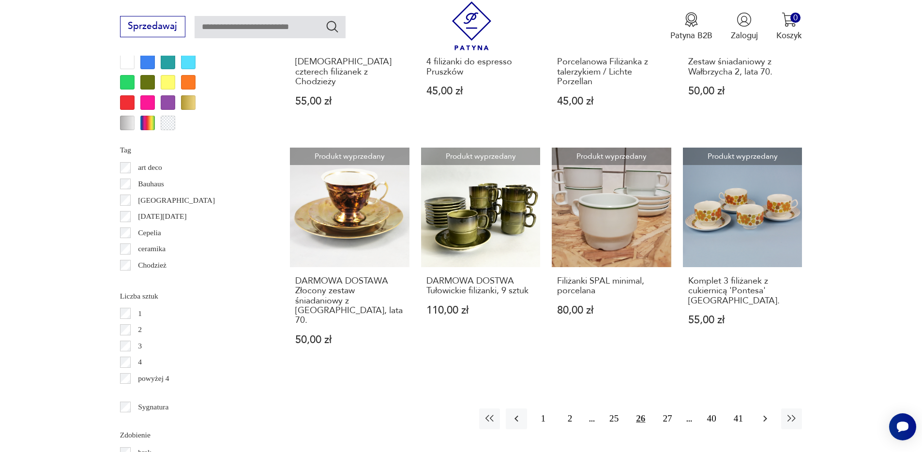
click at [762, 413] on icon "button" at bounding box center [765, 419] width 12 height 12
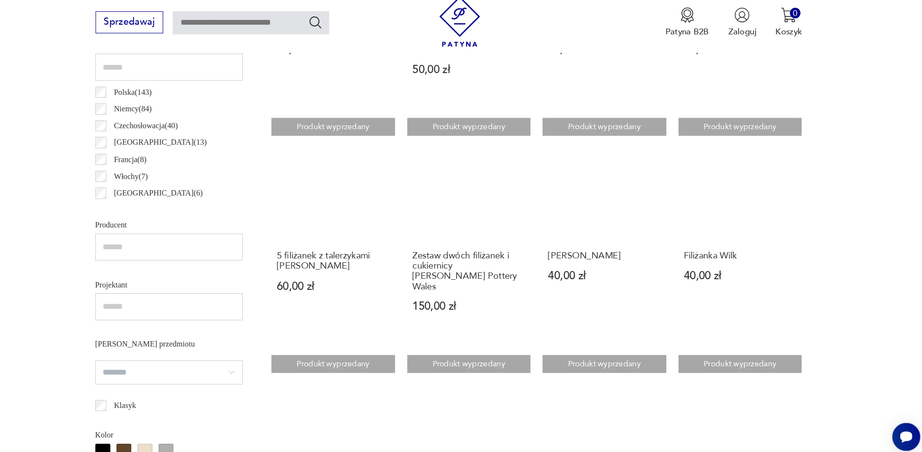
scroll to position [611, 0]
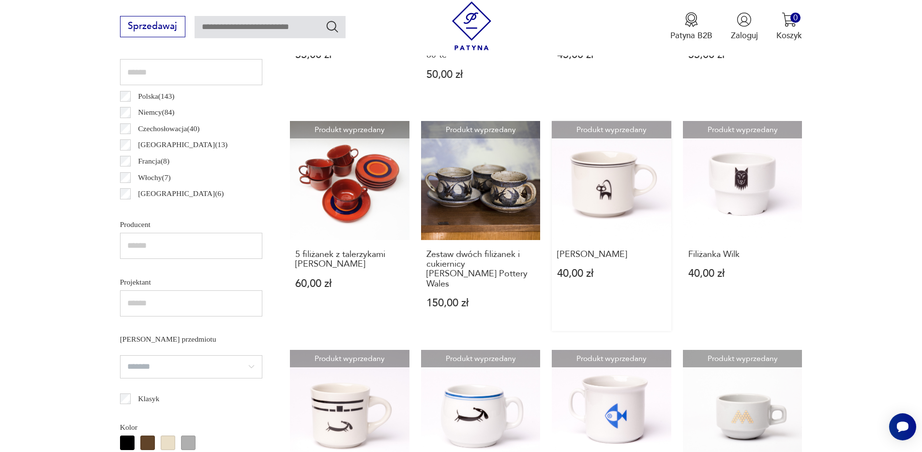
click at [624, 174] on link "Produkt wyprzedany Filiżanka Kot 40,00 zł" at bounding box center [612, 226] width 120 height 210
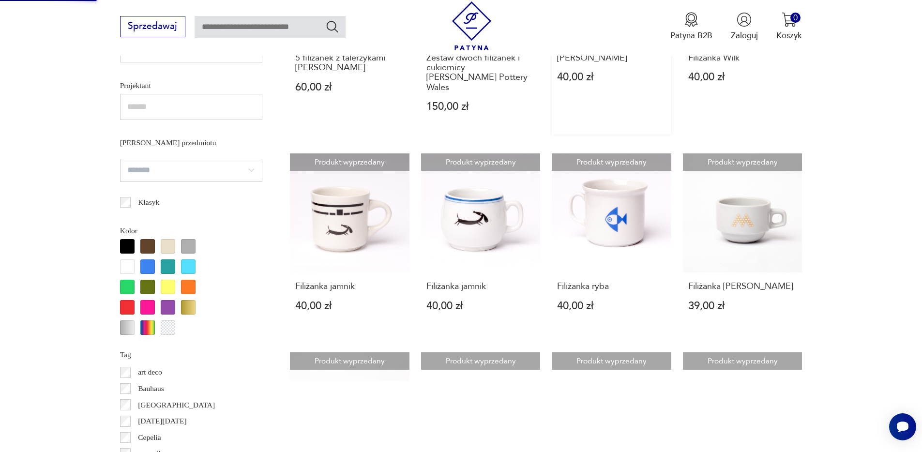
scroll to position [814, 0]
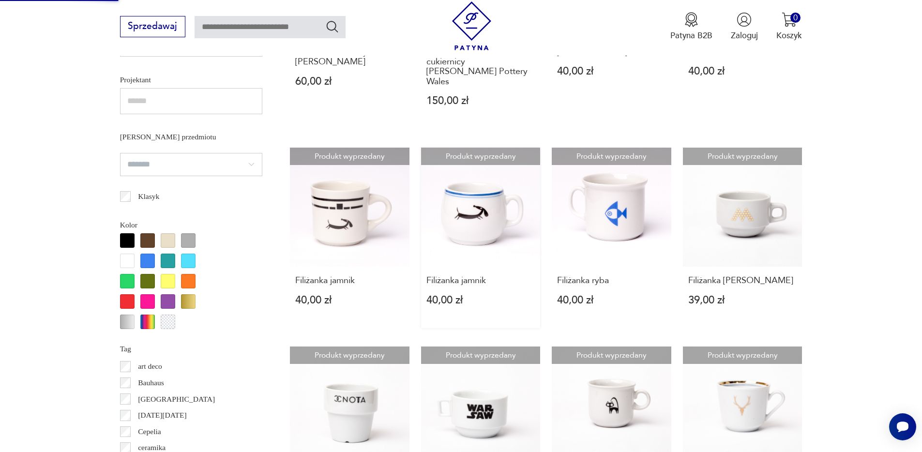
click at [490, 196] on link "Produkt wyprzedany Filiżanka jamnik 40,00 zł" at bounding box center [481, 238] width 120 height 181
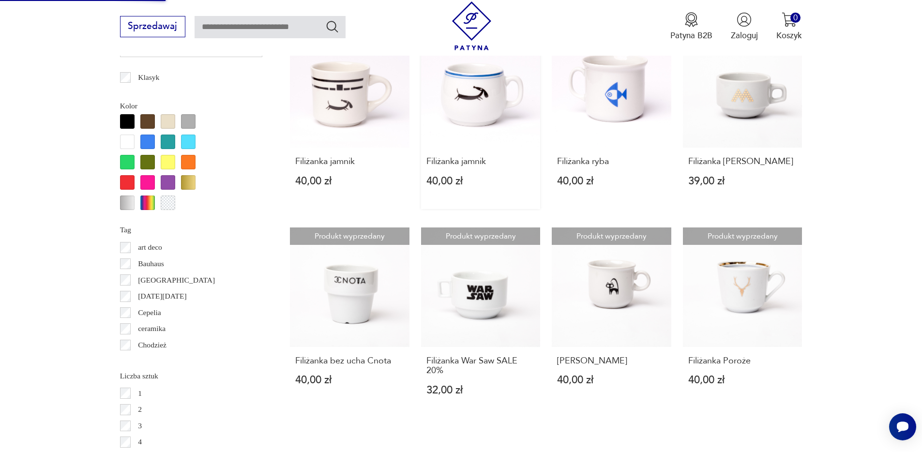
scroll to position [805, 0]
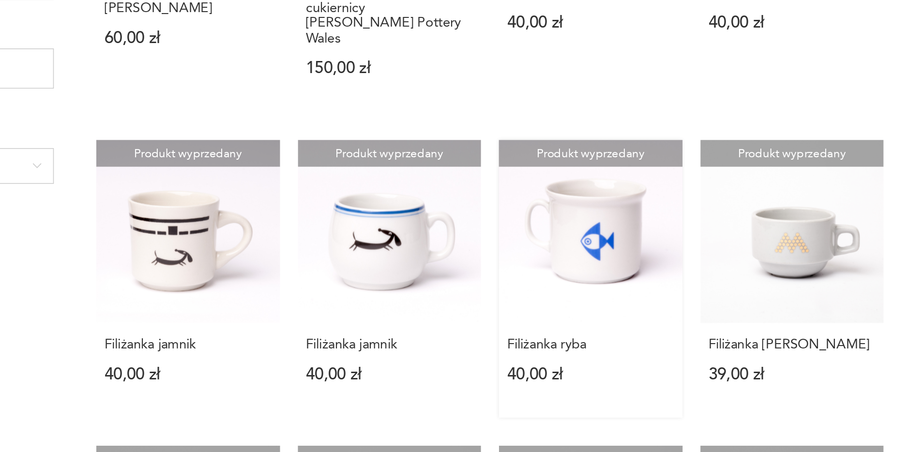
click at [630, 195] on link "Produkt wyprzedany Filiżanka ryba 40,00 zł" at bounding box center [612, 246] width 120 height 181
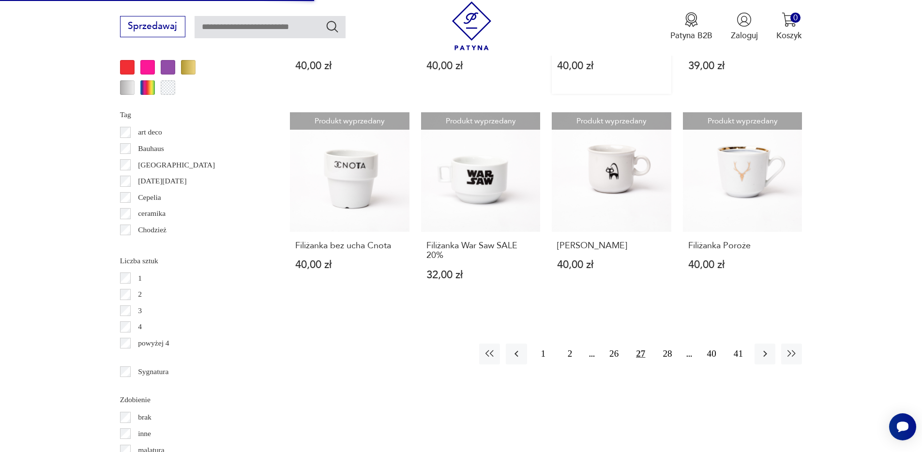
scroll to position [1081, 0]
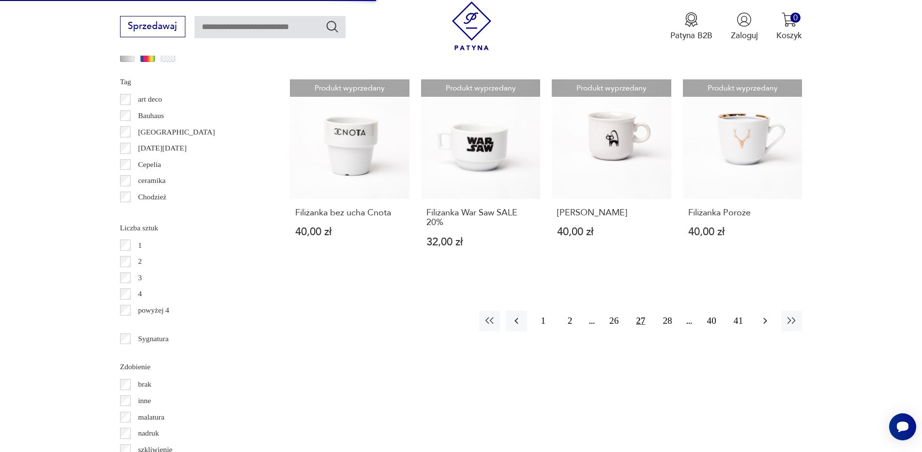
click at [765, 318] on icon "button" at bounding box center [765, 321] width 4 height 6
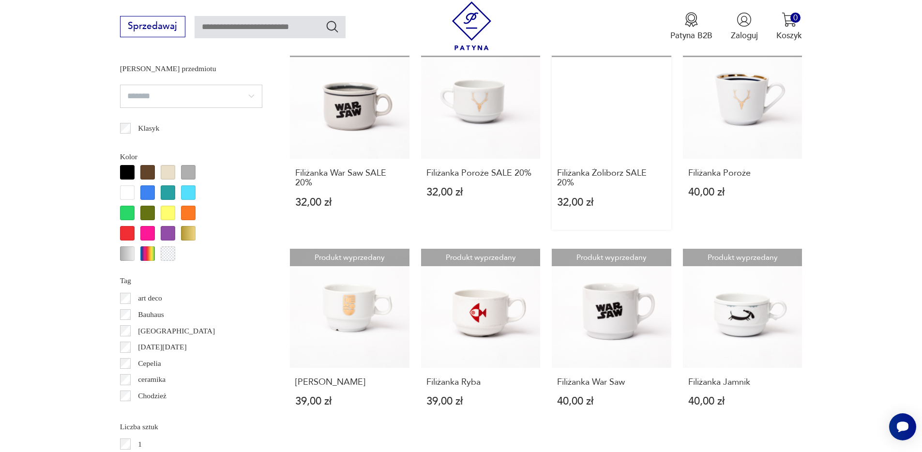
scroll to position [990, 0]
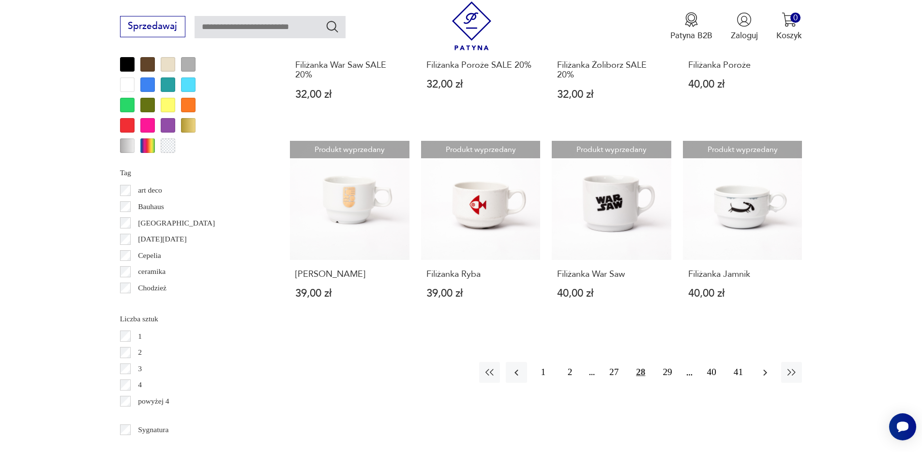
click at [764, 370] on icon "button" at bounding box center [765, 372] width 4 height 6
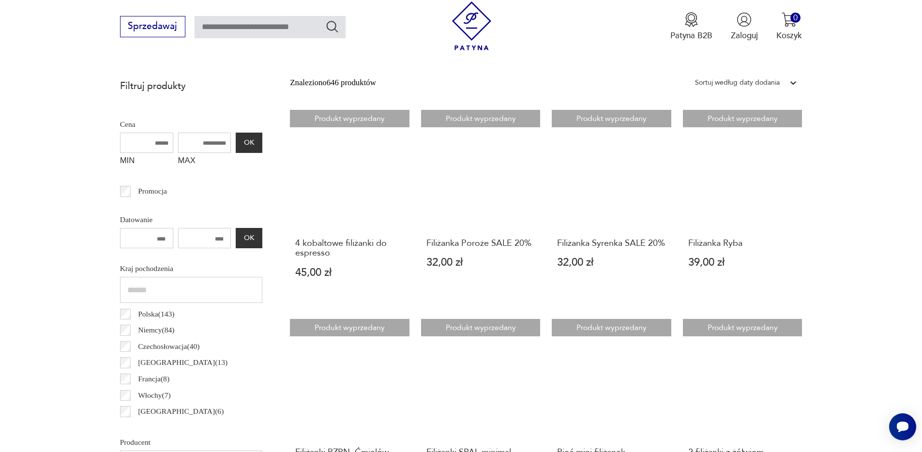
scroll to position [394, 0]
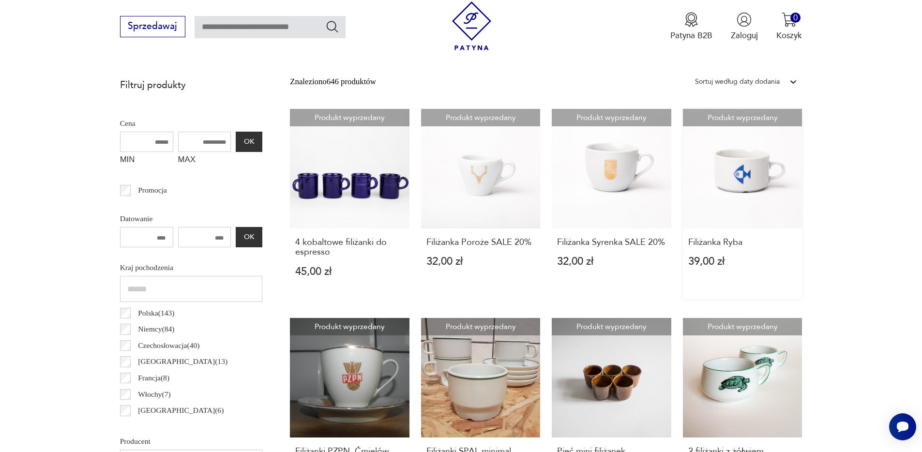
click at [754, 172] on link "Produkt wyprzedany Filiżanka Ryba 39,00 zł" at bounding box center [743, 204] width 120 height 191
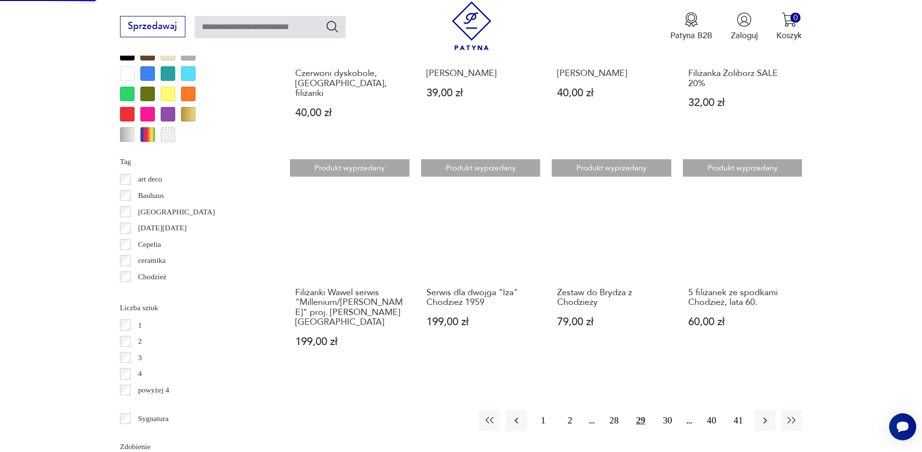
scroll to position [1035, 0]
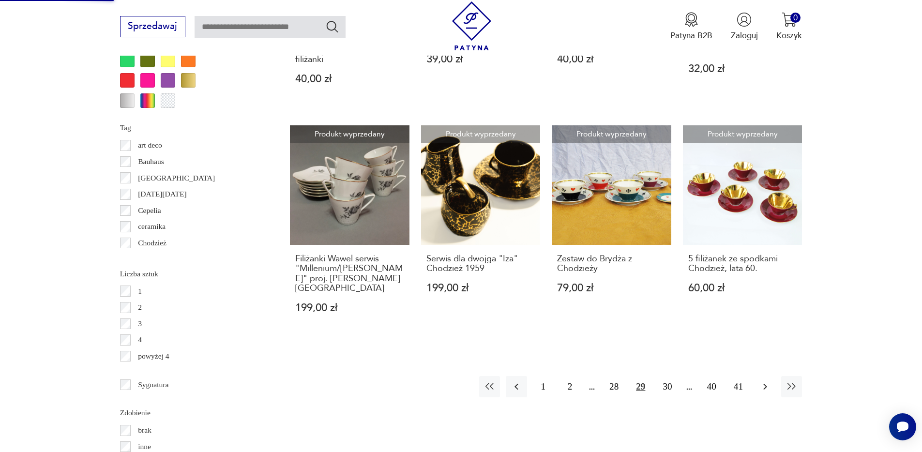
click at [766, 381] on icon "button" at bounding box center [765, 387] width 12 height 12
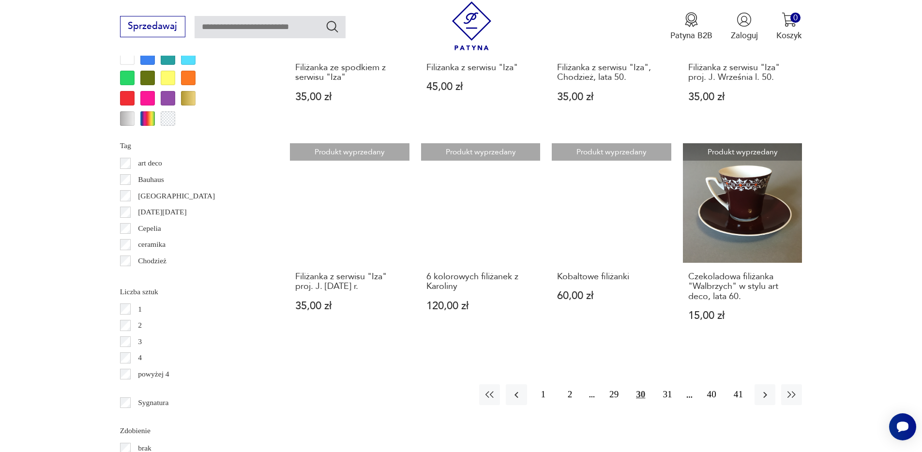
scroll to position [1055, 0]
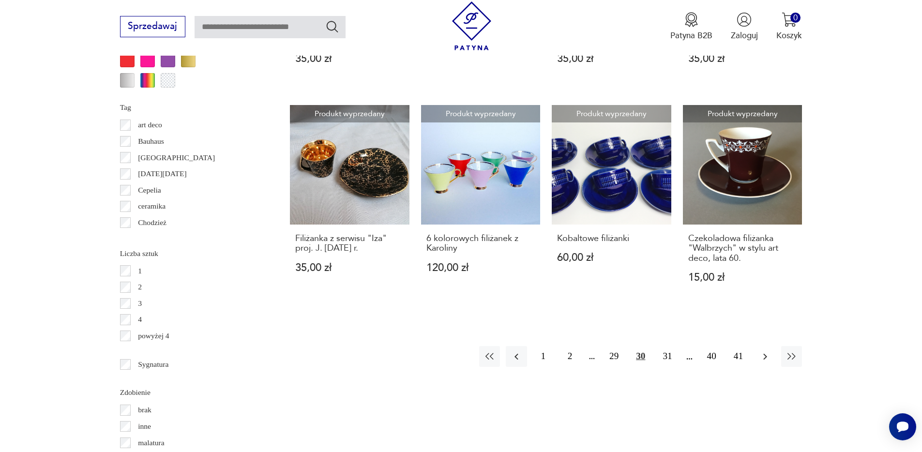
click at [766, 356] on icon "button" at bounding box center [765, 356] width 4 height 6
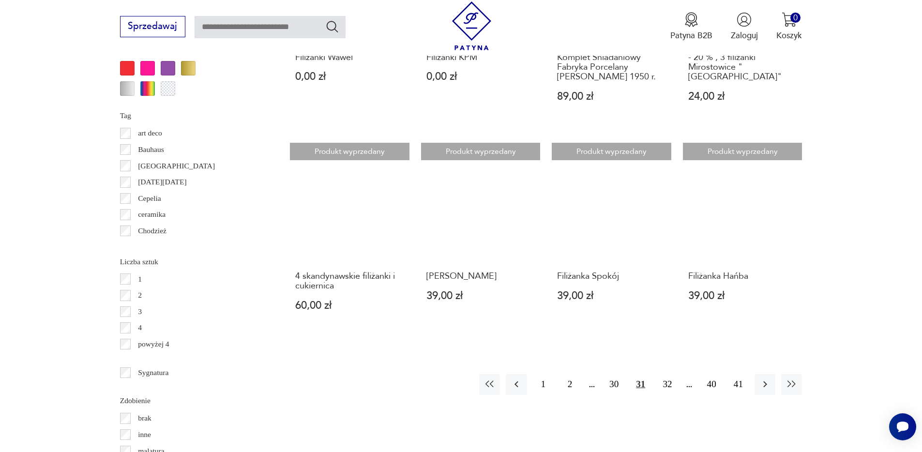
scroll to position [1052, 0]
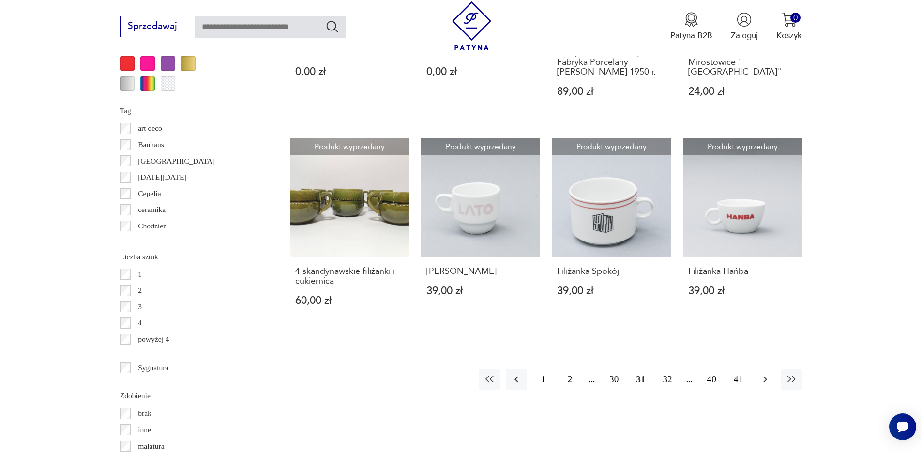
click at [763, 374] on icon "button" at bounding box center [765, 380] width 12 height 12
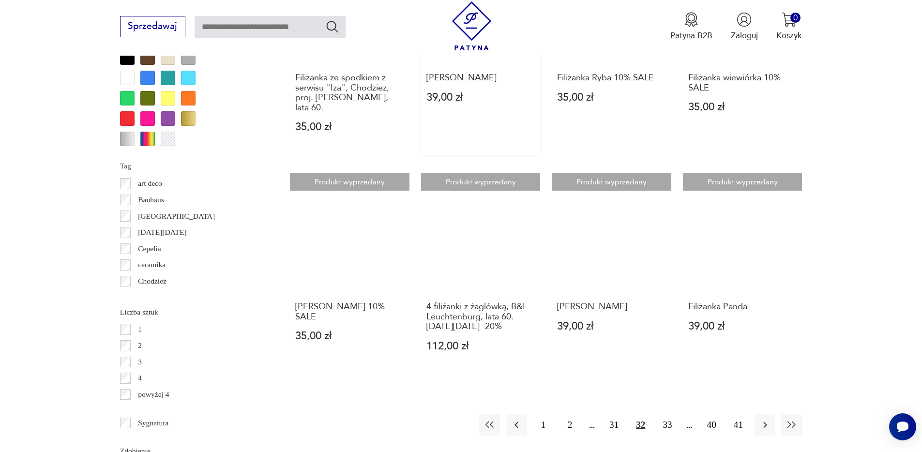
scroll to position [1003, 0]
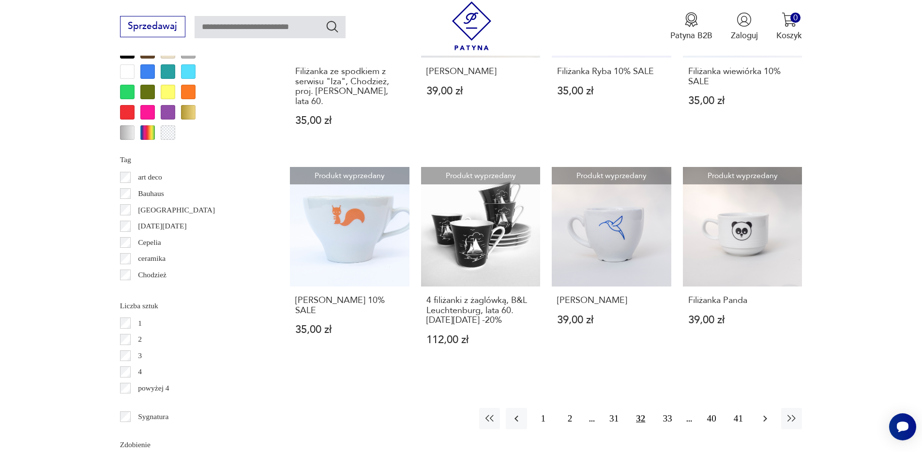
click at [769, 413] on icon "button" at bounding box center [765, 419] width 12 height 12
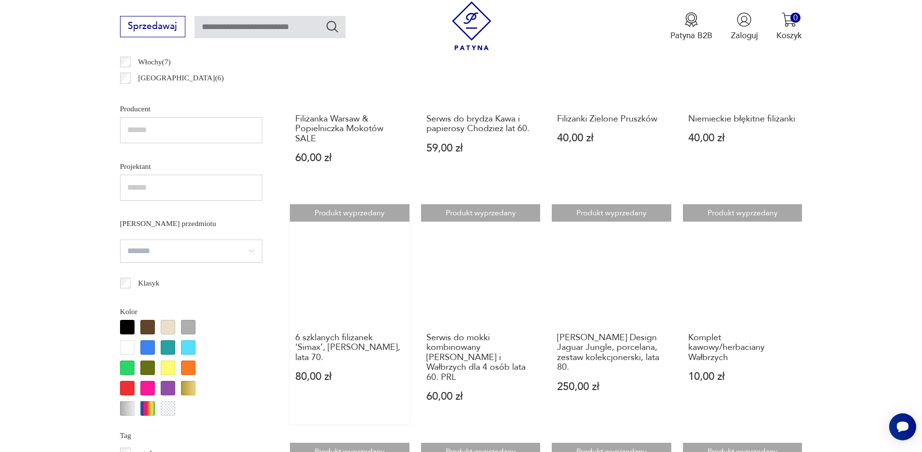
scroll to position [760, 0]
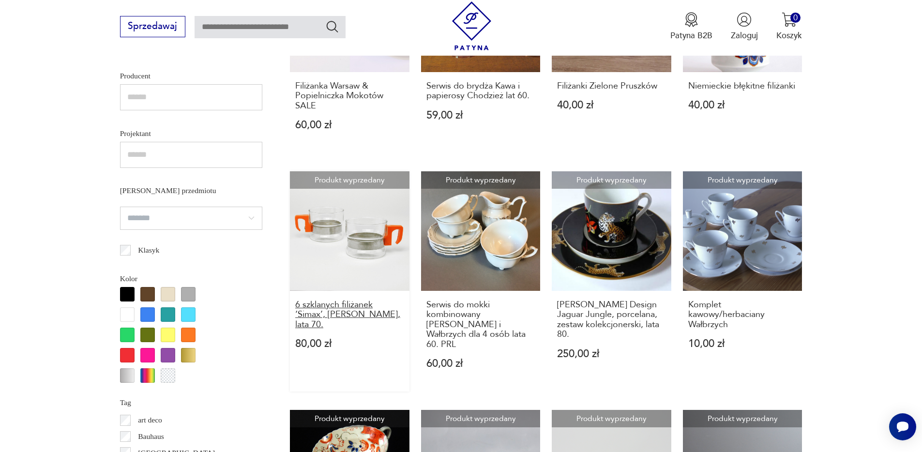
click at [345, 308] on h3 "6 szklanych filiżanek ‘Simax’, A. Matura, lata 70." at bounding box center [349, 315] width 109 height 30
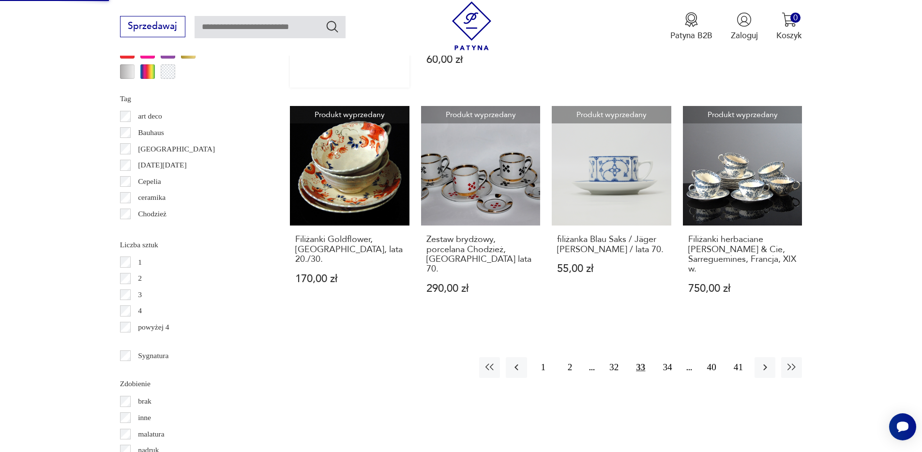
scroll to position [1065, 0]
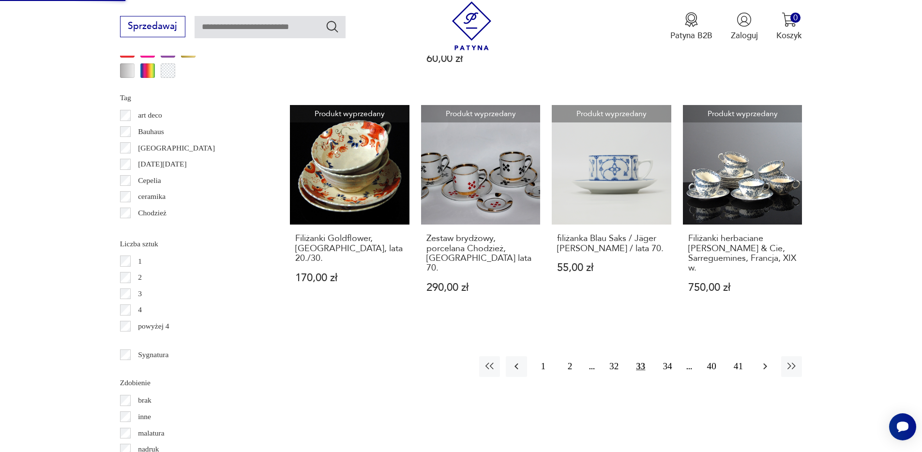
click at [760, 361] on icon "button" at bounding box center [765, 367] width 12 height 12
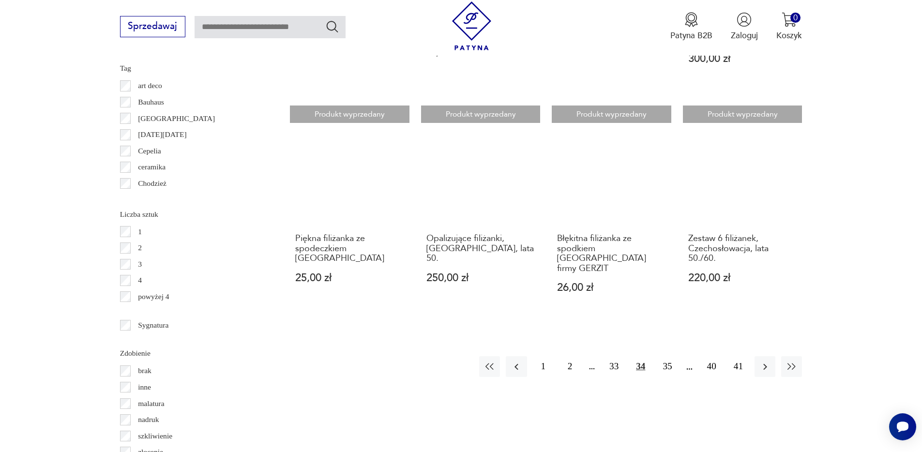
scroll to position [1102, 0]
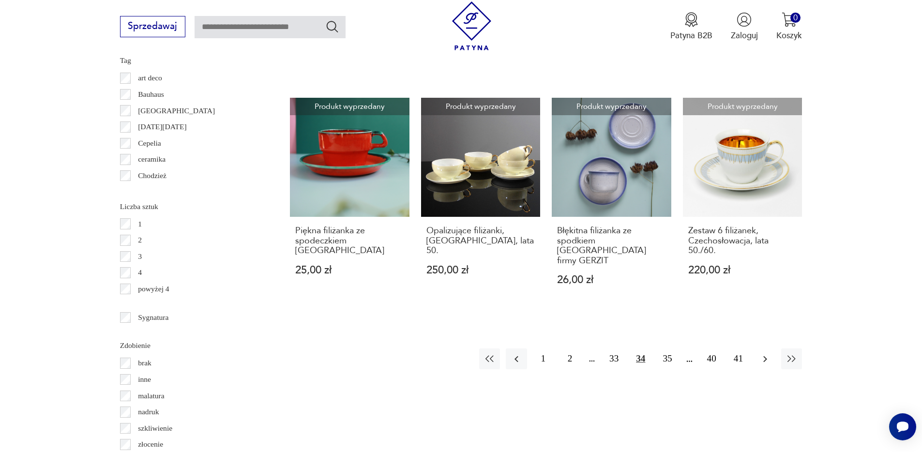
click at [761, 353] on icon "button" at bounding box center [765, 359] width 12 height 12
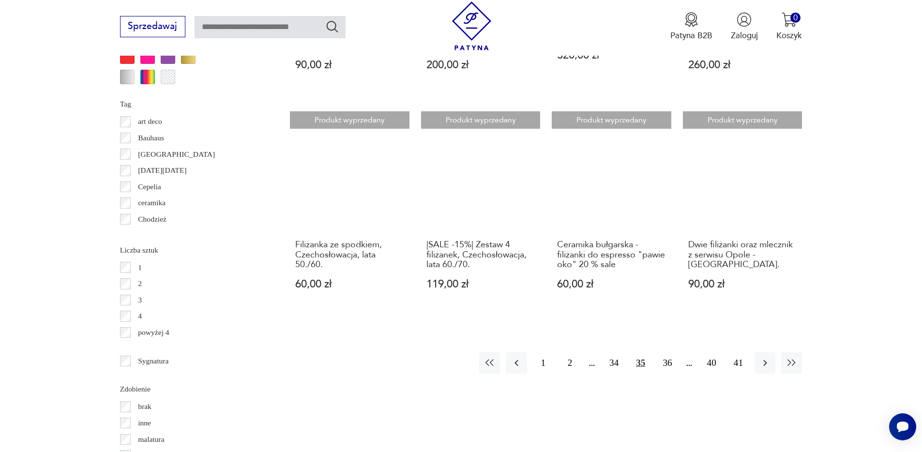
scroll to position [1089, 0]
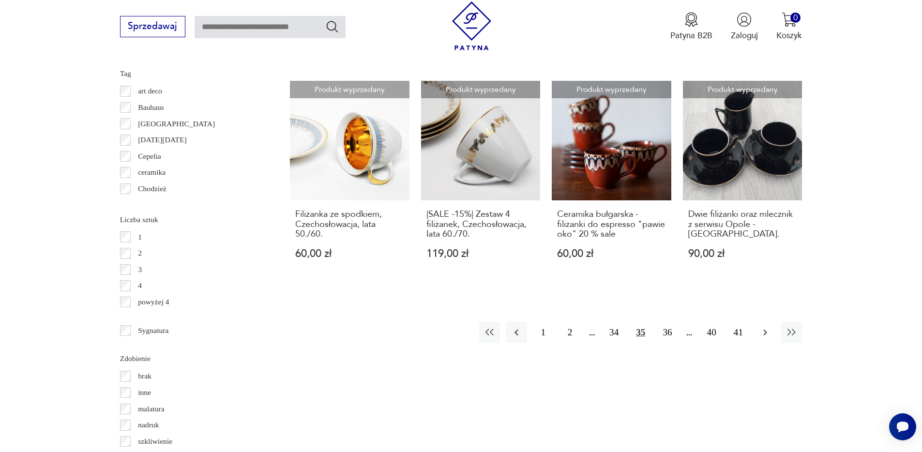
click at [765, 327] on icon "button" at bounding box center [765, 333] width 12 height 12
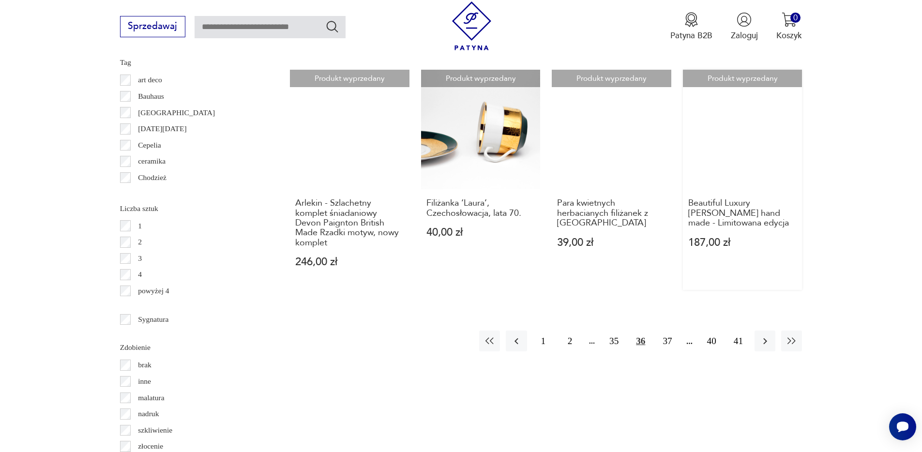
scroll to position [1101, 0]
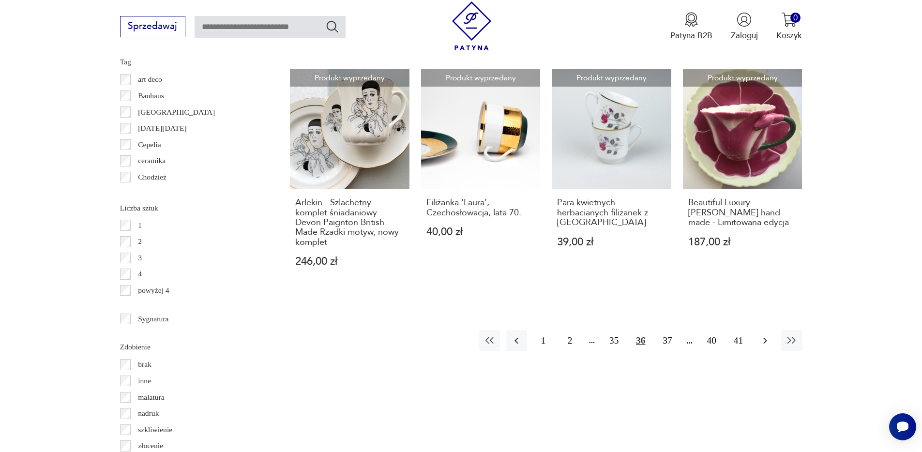
click at [767, 335] on icon "button" at bounding box center [765, 341] width 12 height 12
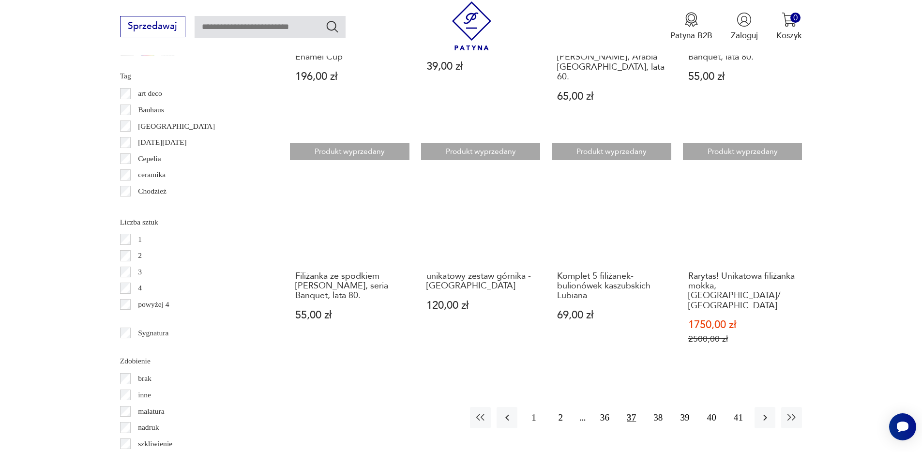
scroll to position [1089, 0]
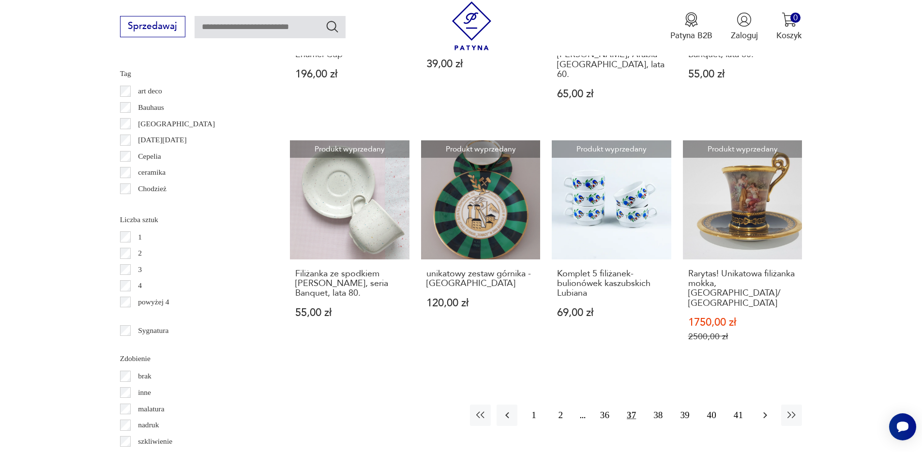
click at [762, 409] on icon "button" at bounding box center [765, 415] width 12 height 12
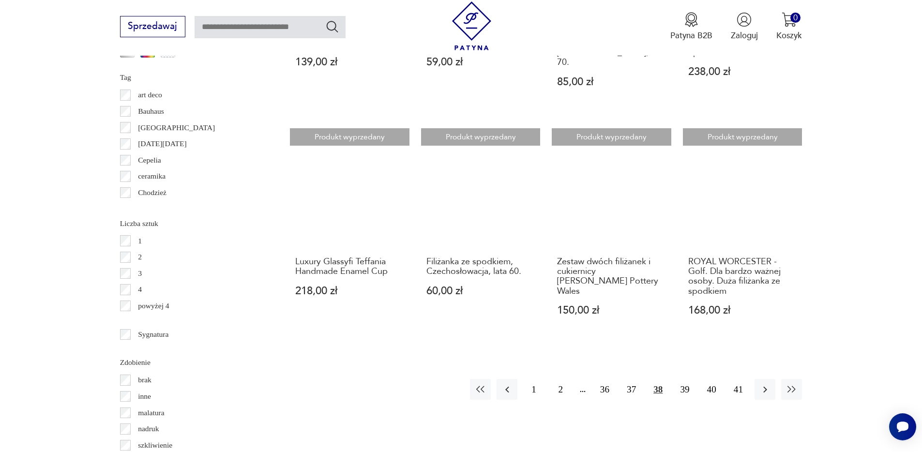
scroll to position [1102, 0]
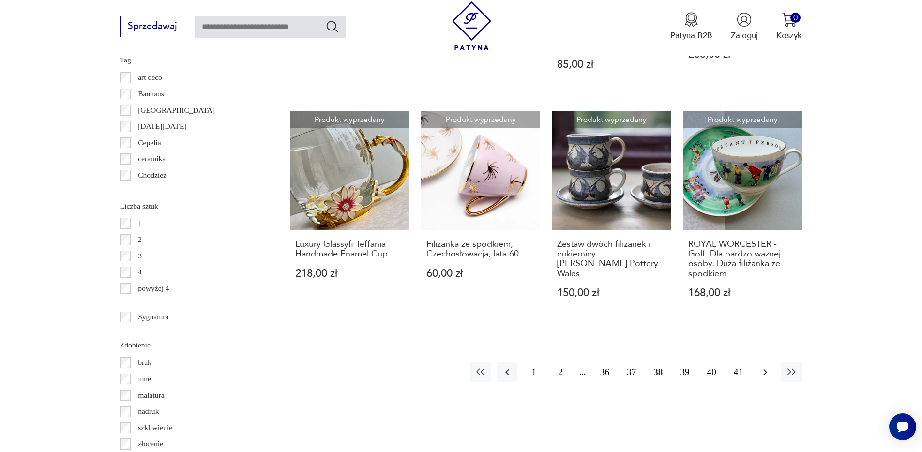
click at [763, 366] on icon "button" at bounding box center [765, 372] width 12 height 12
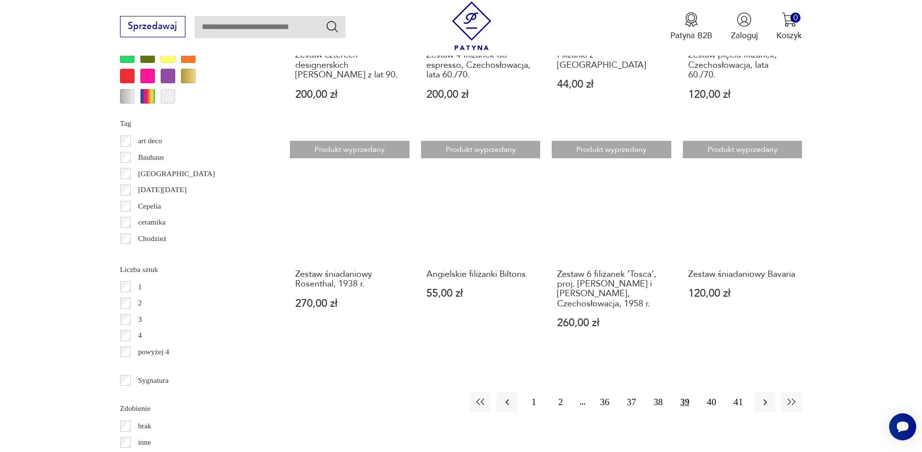
scroll to position [1079, 0]
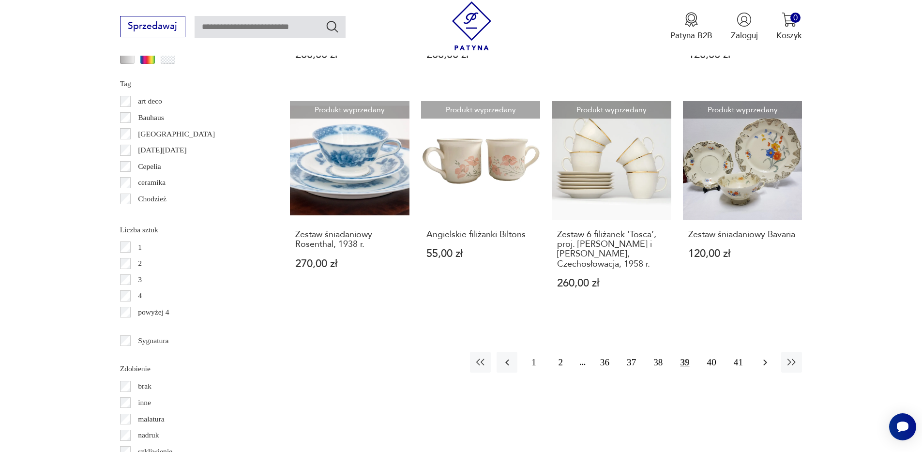
click at [764, 357] on icon "button" at bounding box center [765, 363] width 12 height 12
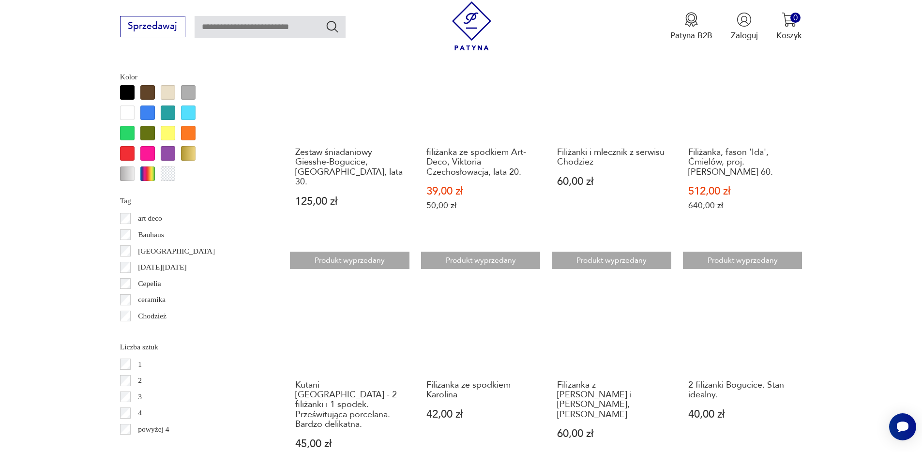
scroll to position [1144, 0]
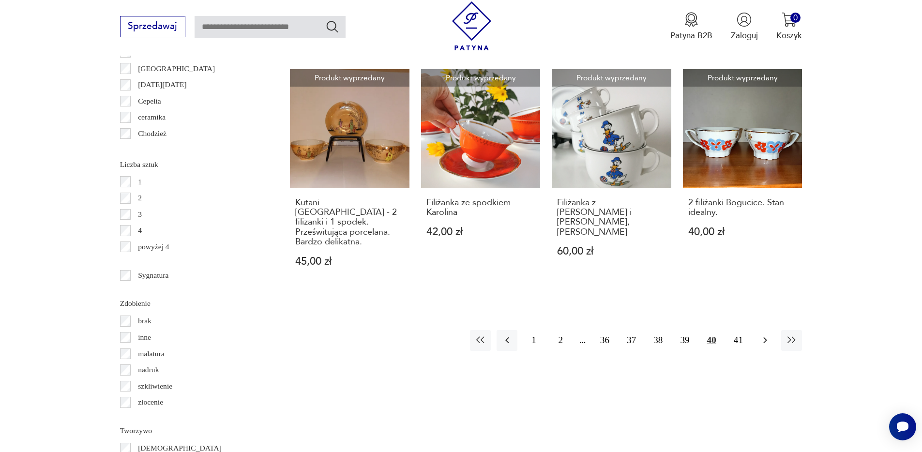
click at [766, 330] on button "button" at bounding box center [764, 340] width 21 height 21
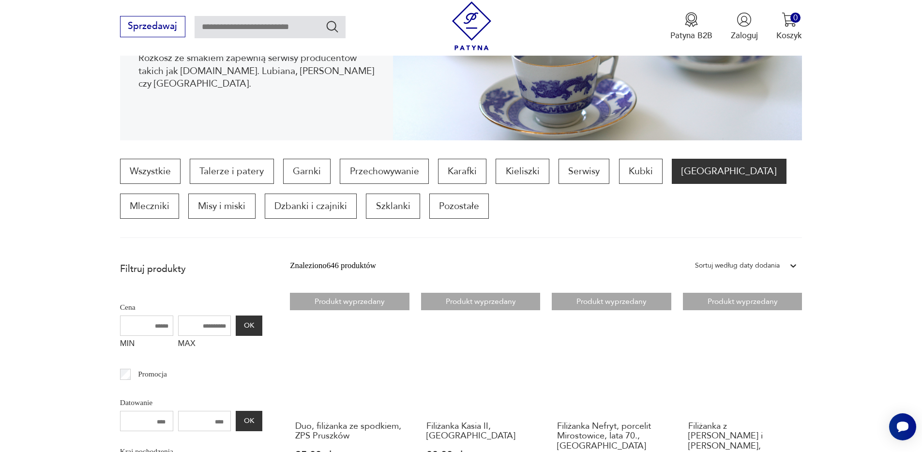
scroll to position [245, 0]
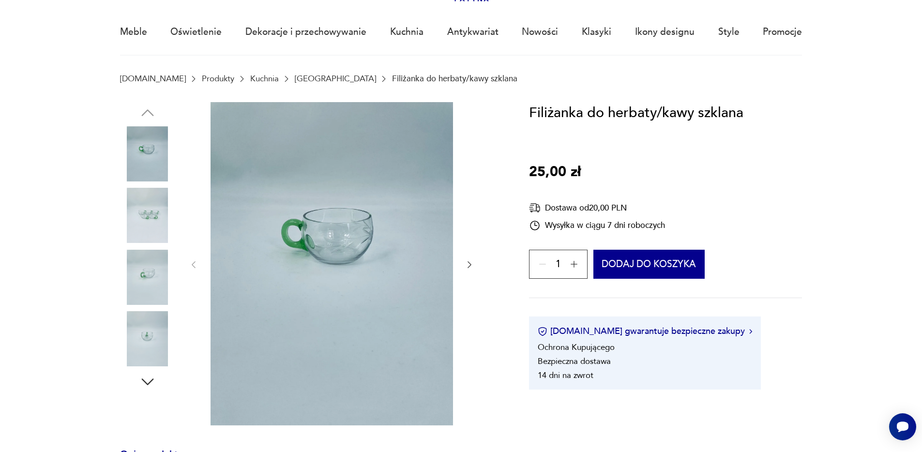
scroll to position [80, 0]
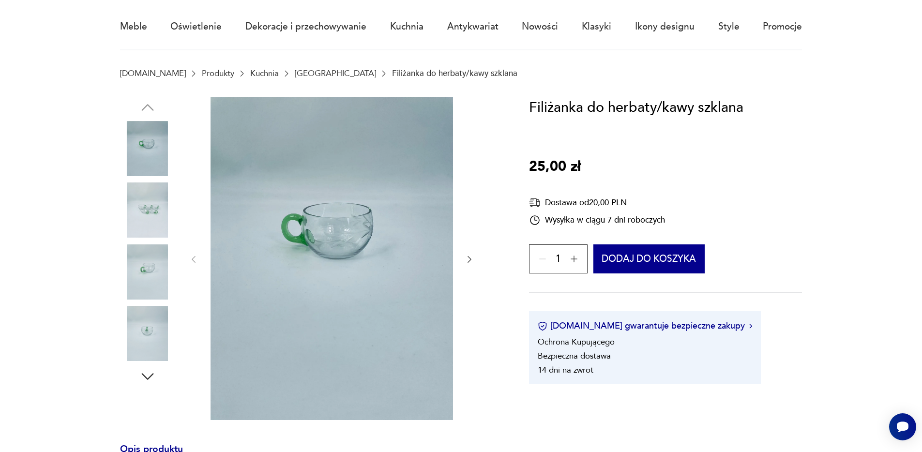
click at [143, 213] on img at bounding box center [147, 209] width 55 height 55
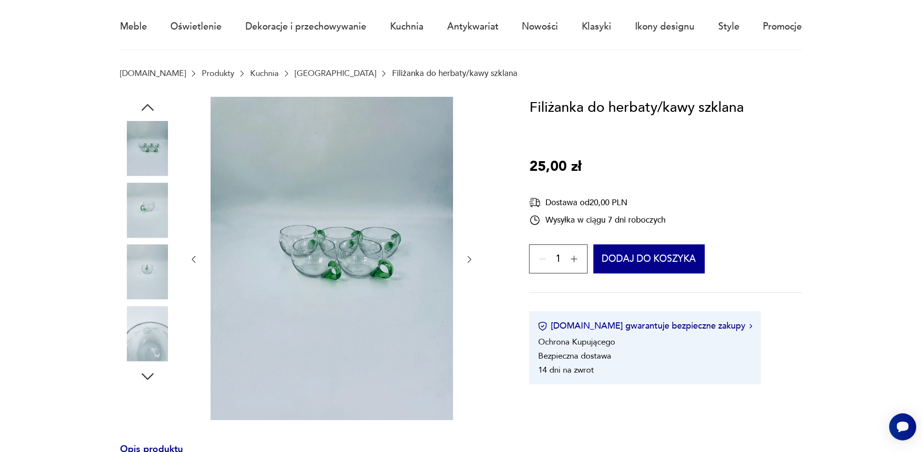
scroll to position [79, 0]
click at [141, 136] on img at bounding box center [147, 148] width 55 height 55
click at [143, 280] on img at bounding box center [147, 272] width 55 height 55
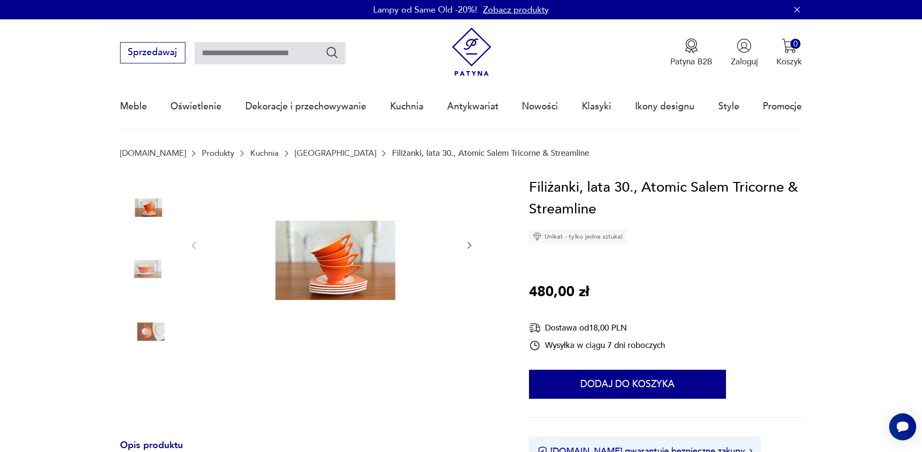
click at [148, 276] on img at bounding box center [147, 265] width 55 height 55
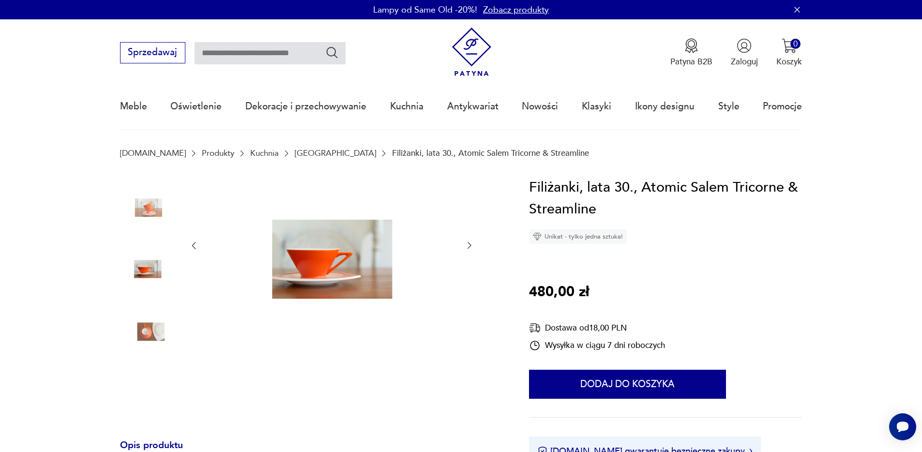
click at [155, 326] on img at bounding box center [147, 327] width 55 height 55
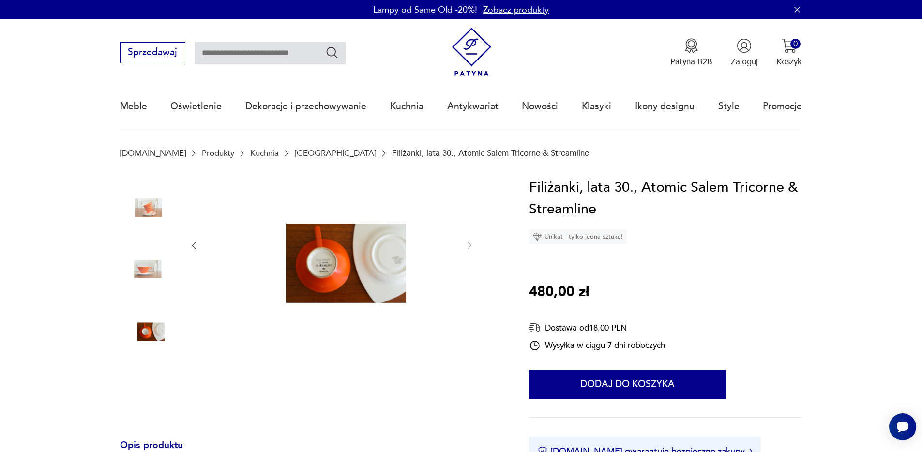
click at [337, 267] on img at bounding box center [332, 245] width 242 height 136
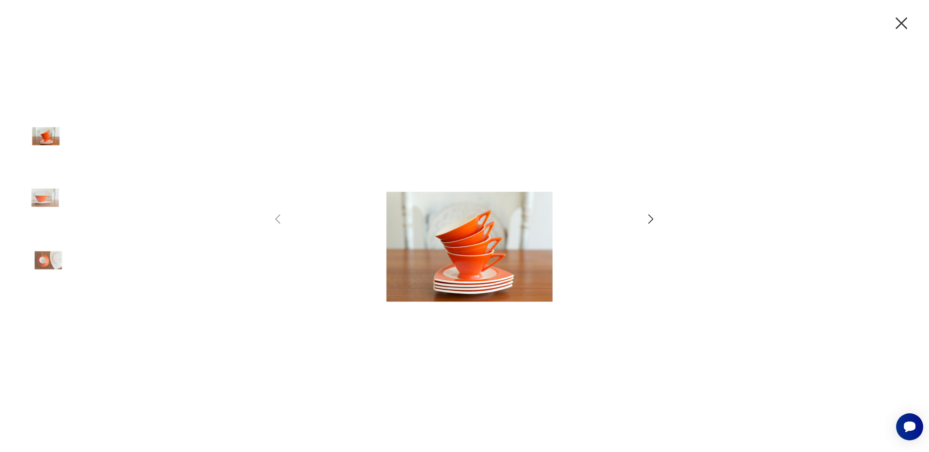
click at [905, 25] on icon "button" at bounding box center [901, 23] width 20 height 20
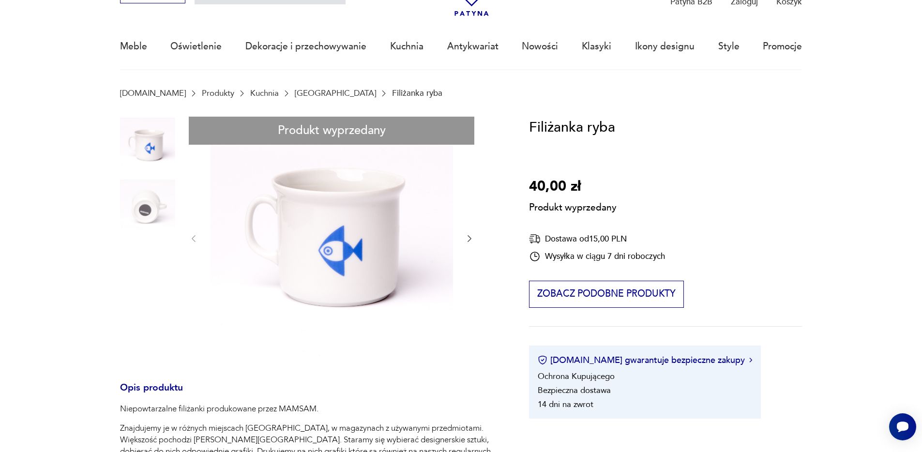
scroll to position [71, 0]
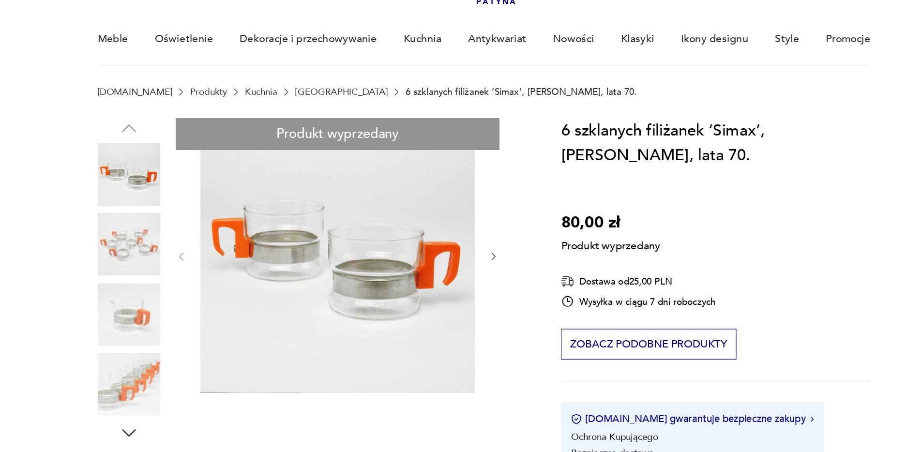
scroll to position [33, 0]
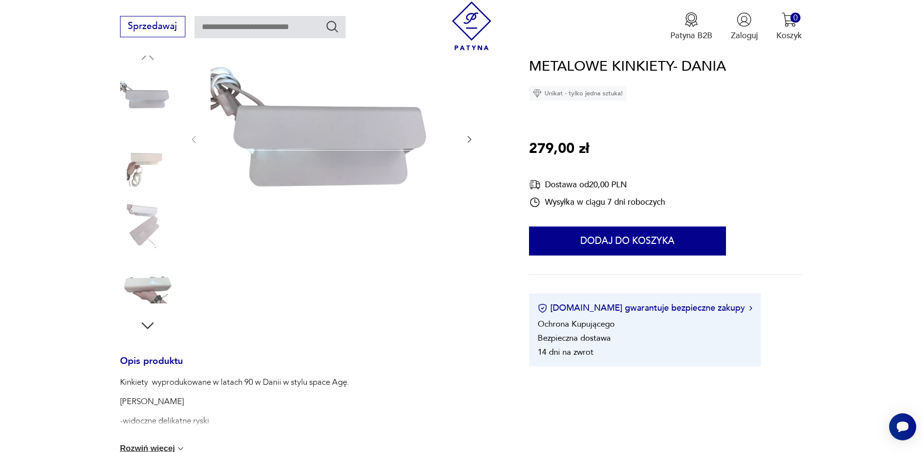
scroll to position [139, 0]
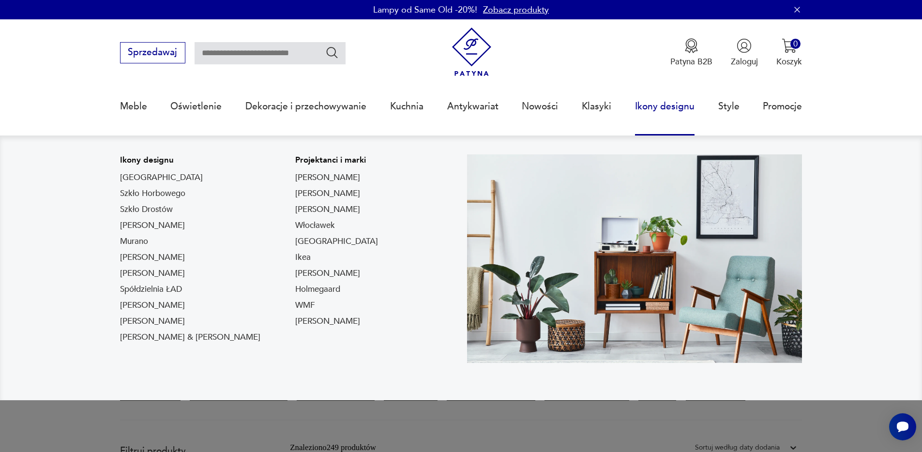
click at [652, 111] on link "Ikony designu" at bounding box center [665, 106] width 60 height 45
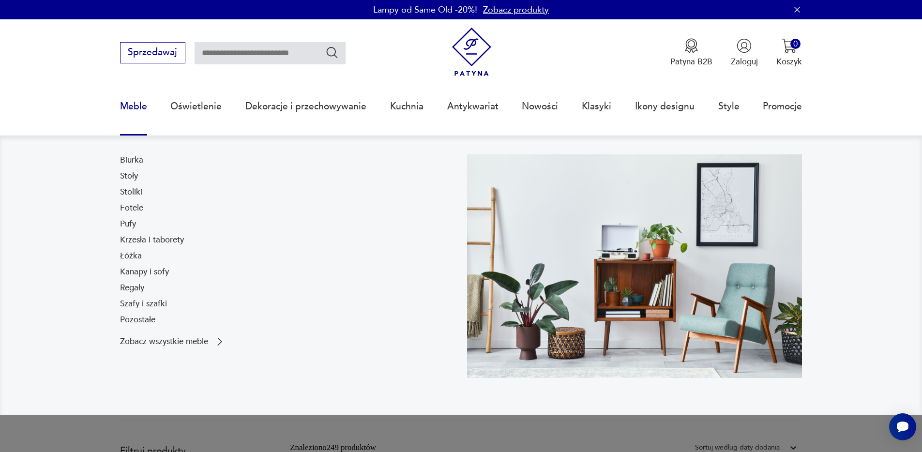
click at [138, 106] on link "Meble" at bounding box center [133, 106] width 27 height 45
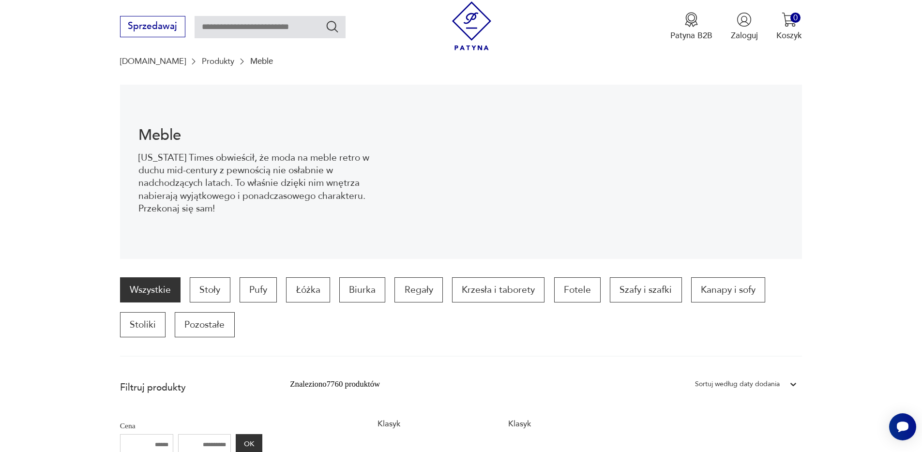
scroll to position [24, 0]
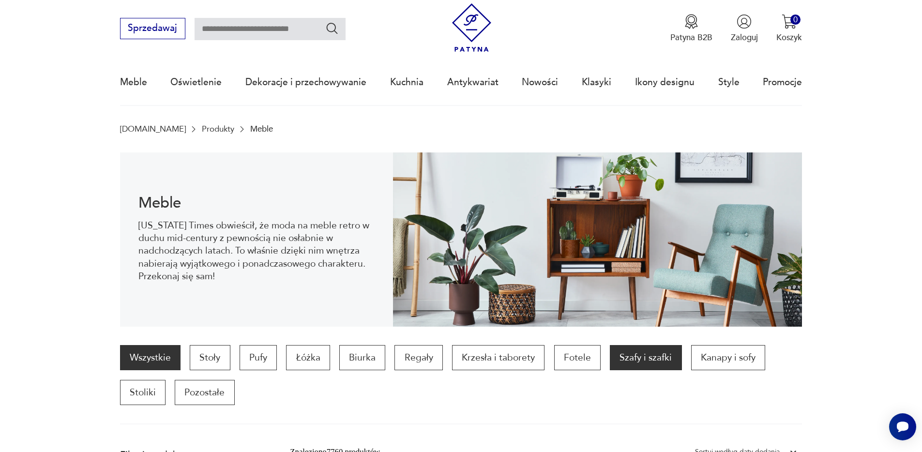
click at [666, 364] on p "Szafy i szafki" at bounding box center [646, 357] width 72 height 25
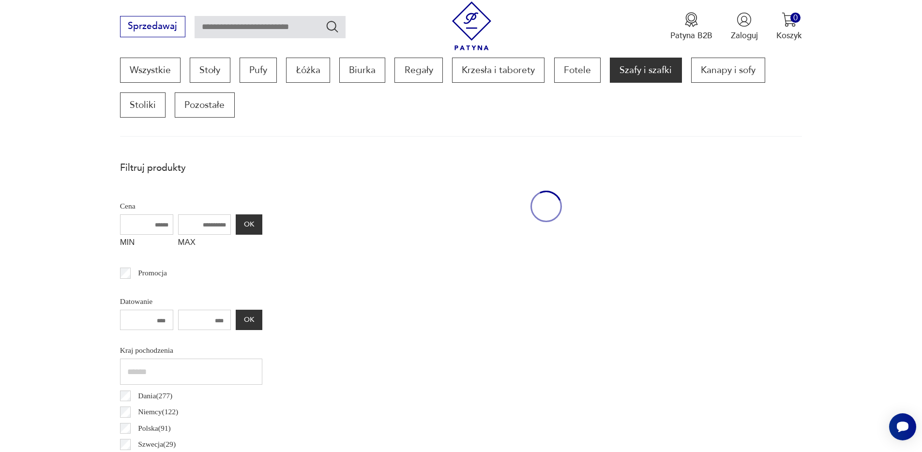
scroll to position [322, 0]
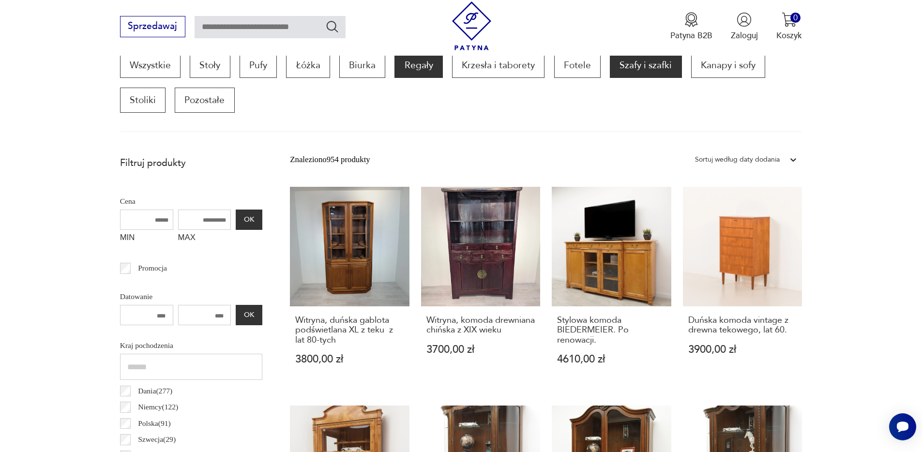
click at [419, 63] on p "Regały" at bounding box center [418, 65] width 48 height 25
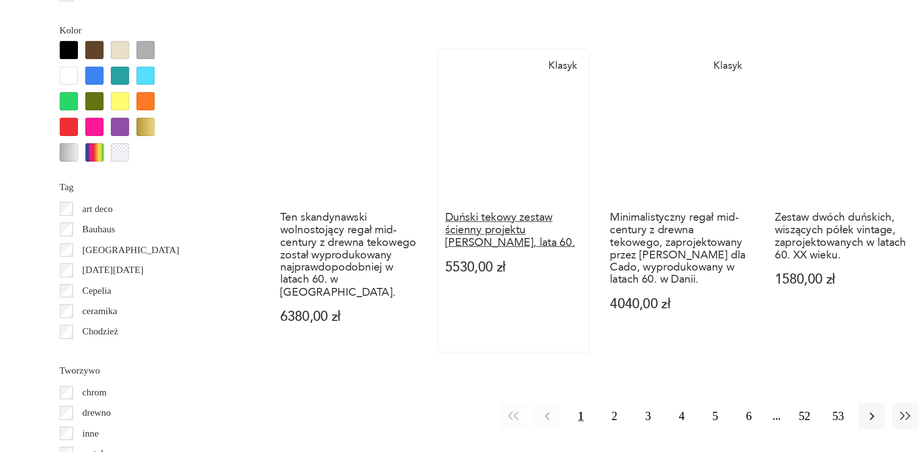
scroll to position [1094, 0]
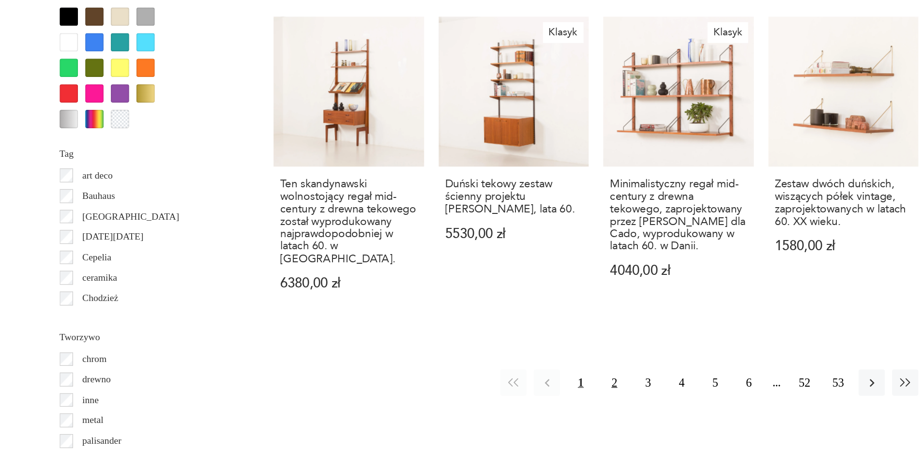
click at [561, 386] on button "2" at bounding box center [560, 396] width 21 height 21
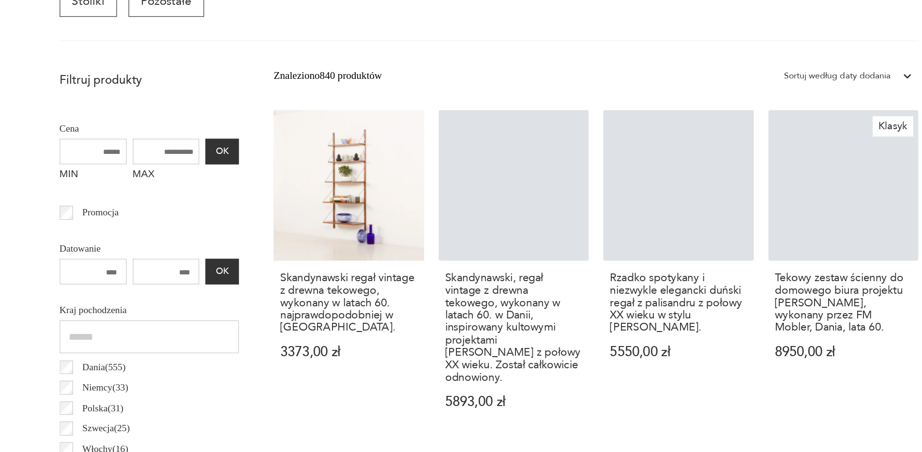
scroll to position [322, 0]
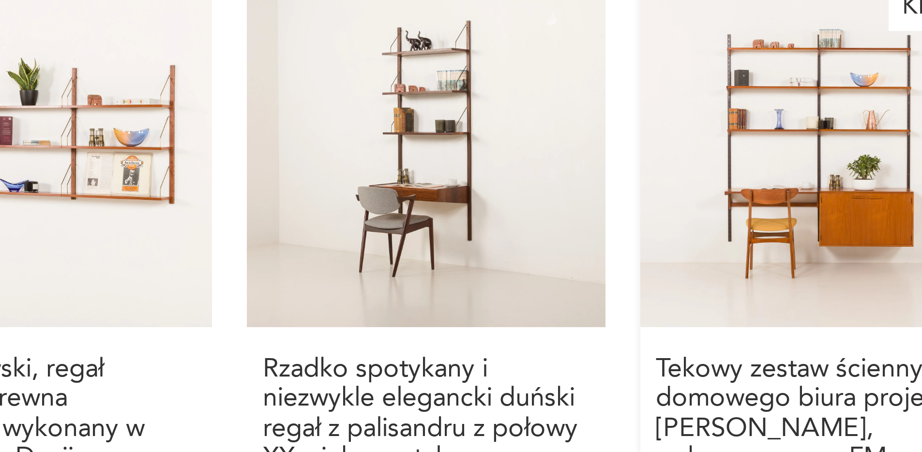
click at [756, 262] on link "Klasyk Tekowy zestaw ścienny do domowego biura projektu [PERSON_NAME], wykonany…" at bounding box center [743, 310] width 120 height 259
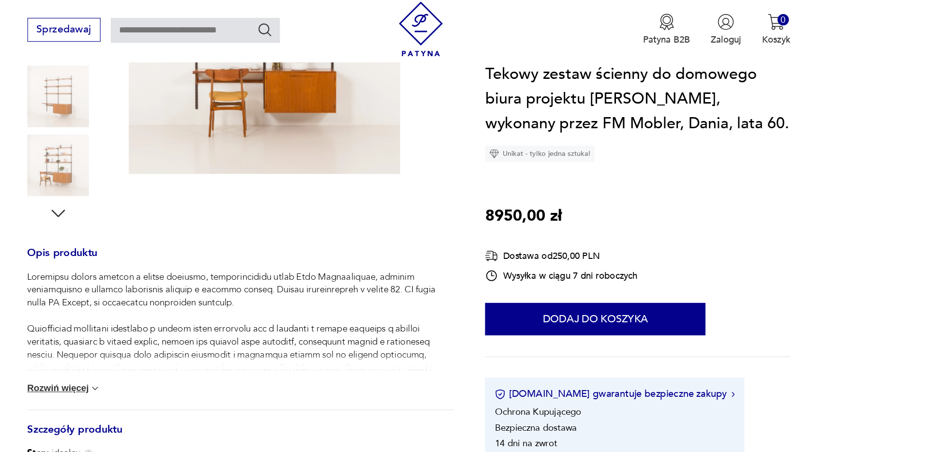
scroll to position [242, 0]
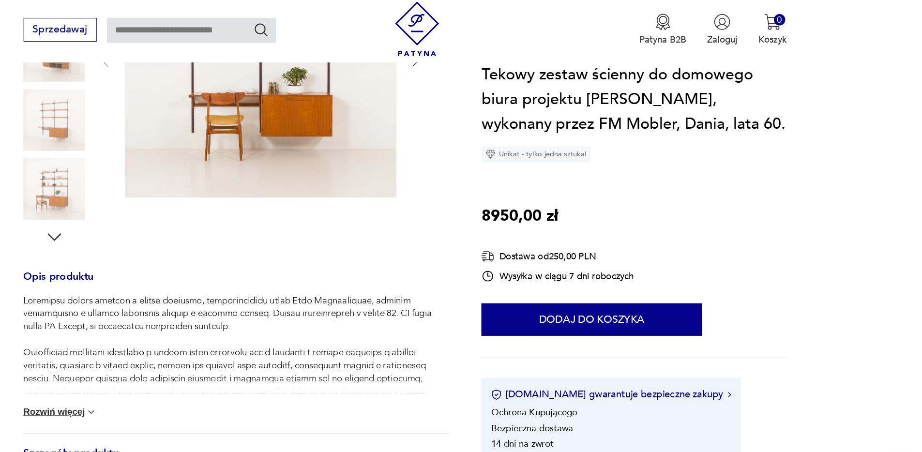
click at [343, 84] on img at bounding box center [332, 55] width 242 height 242
